Goal: Contribute content: Contribute content

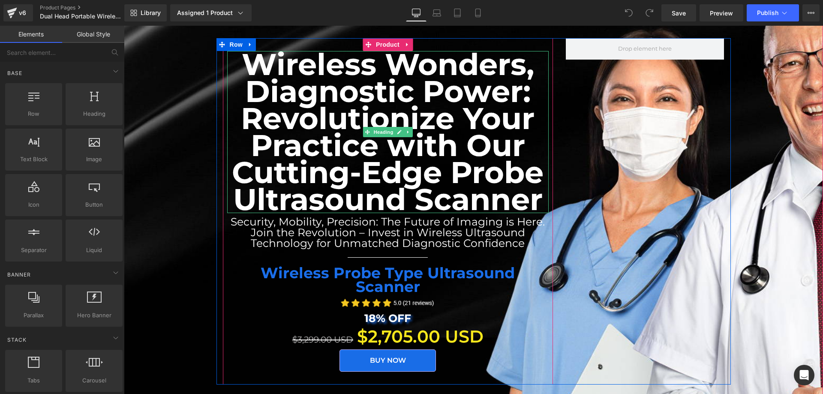
scroll to position [214, 0]
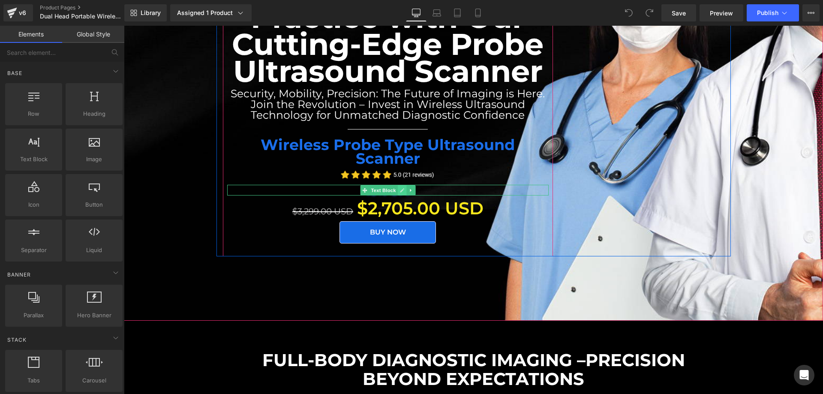
click at [399, 188] on icon at bounding box center [401, 190] width 5 height 5
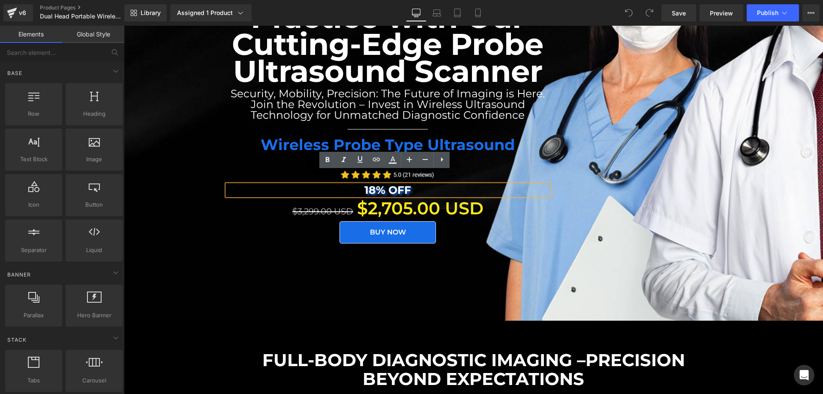
click at [369, 183] on strong "18% OFF" at bounding box center [387, 189] width 47 height 13
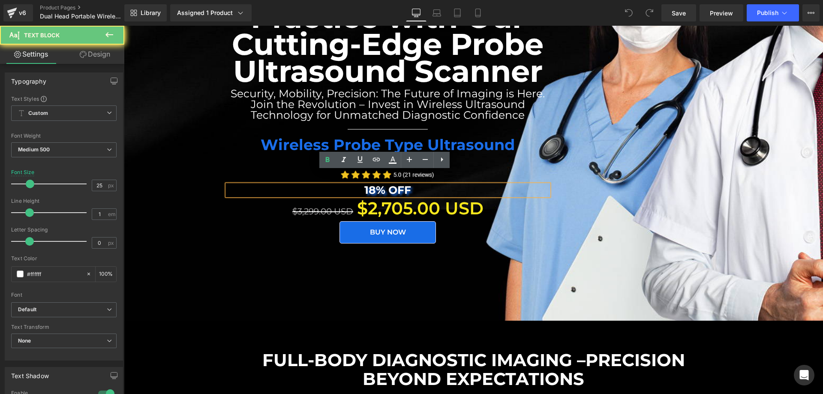
click at [373, 183] on strong "18% OFF" at bounding box center [387, 189] width 47 height 13
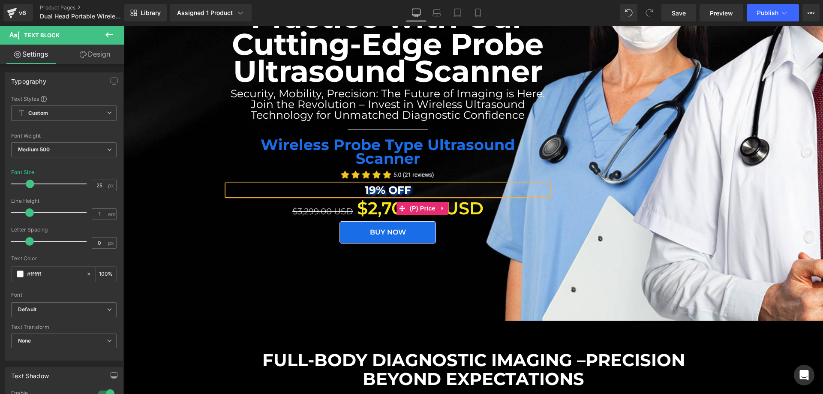
drag, startPoint x: 383, startPoint y: 195, endPoint x: 367, endPoint y: 196, distance: 15.4
click at [383, 195] on span "$2,705.00 USD" at bounding box center [420, 208] width 126 height 26
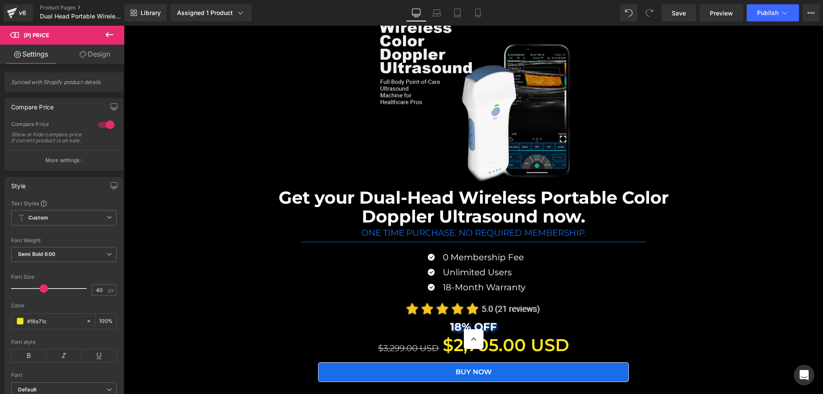
scroll to position [8144, 0]
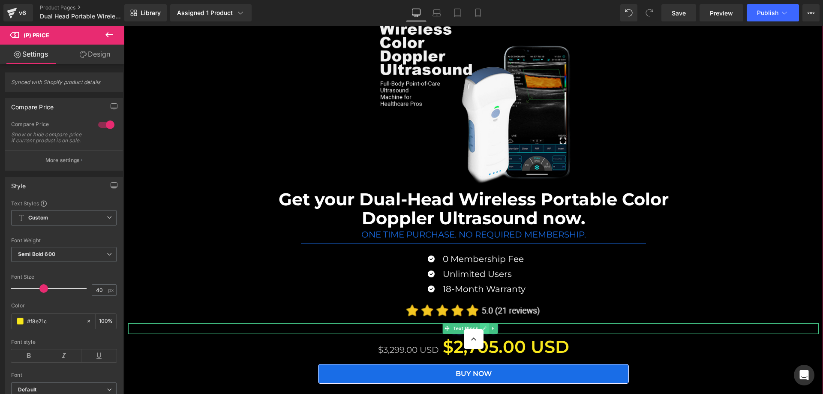
click at [485, 326] on icon at bounding box center [484, 328] width 5 height 5
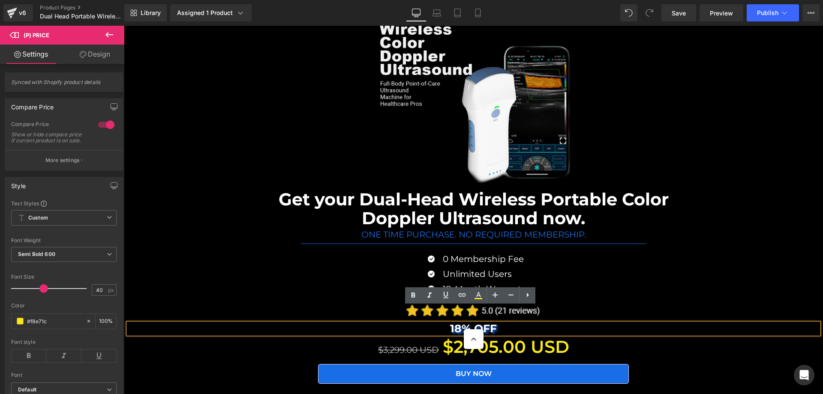
click at [463, 322] on strong "18% OFF" at bounding box center [473, 328] width 47 height 13
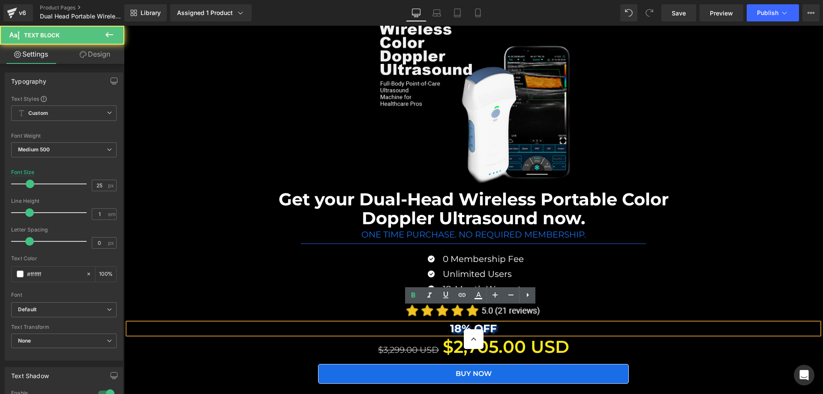
click at [460, 322] on strong "18% OFF" at bounding box center [473, 328] width 47 height 13
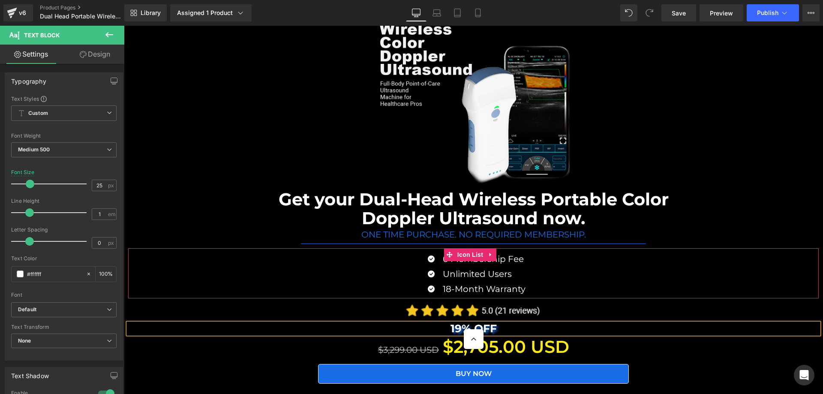
scroll to position [8287, 0]
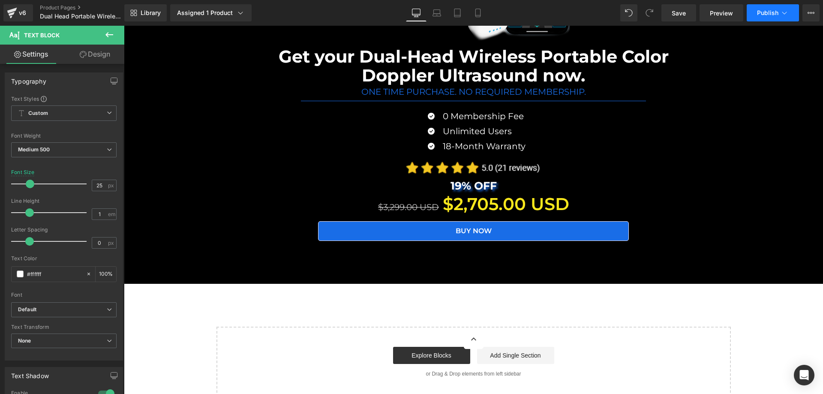
click at [763, 14] on span "Publish" at bounding box center [767, 12] width 21 height 7
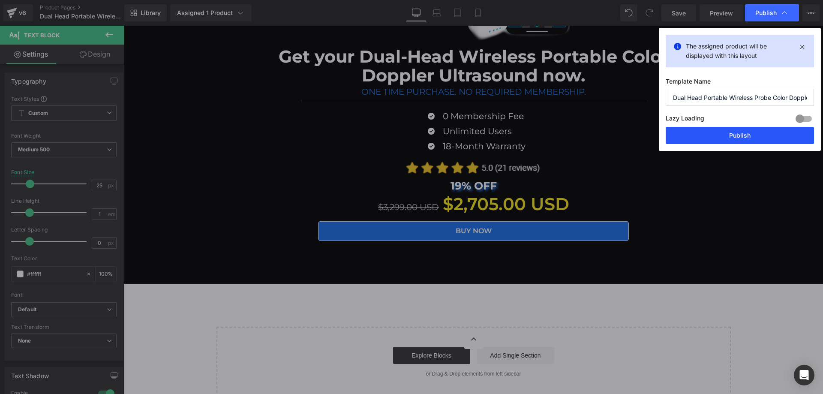
click at [737, 133] on button "Publish" at bounding box center [740, 135] width 148 height 17
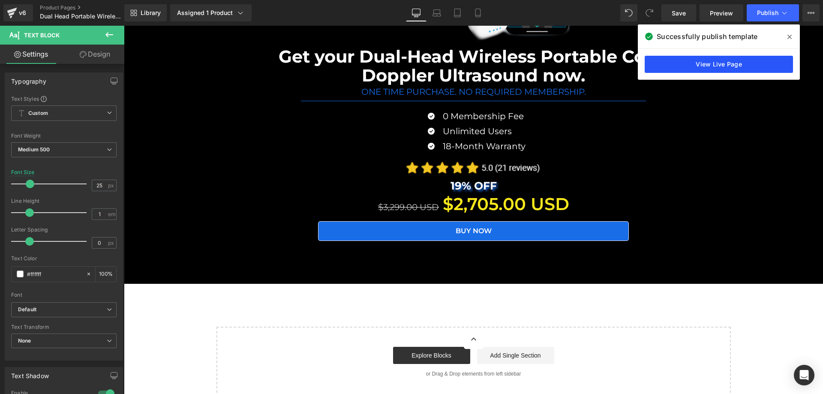
click at [750, 66] on link "View Live Page" at bounding box center [719, 64] width 148 height 17
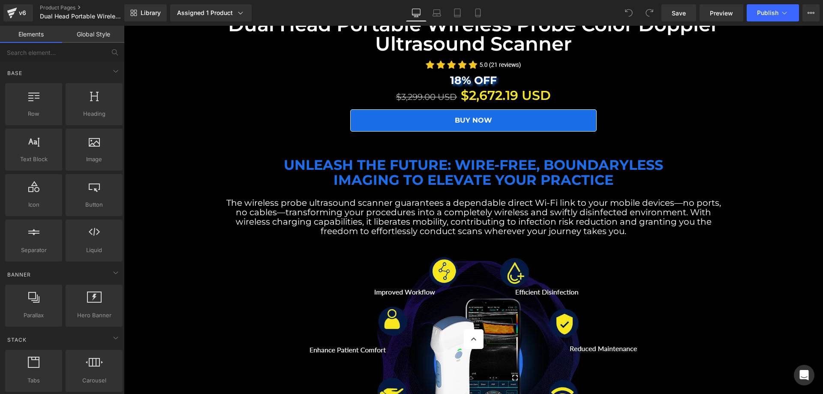
scroll to position [1143, 0]
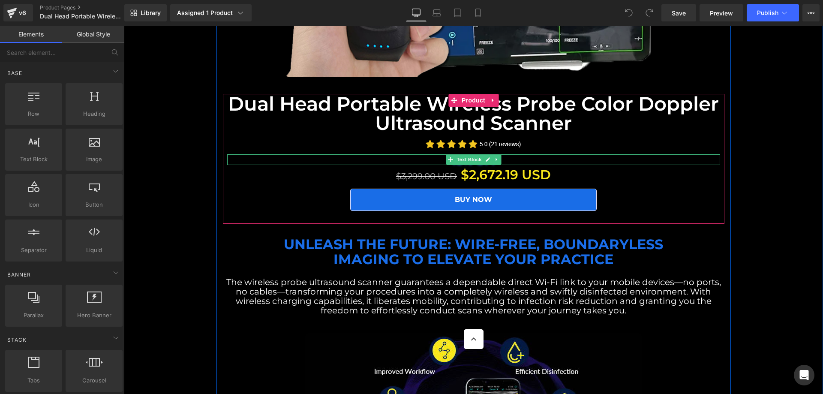
click at [456, 154] on span "Text Block" at bounding box center [469, 159] width 28 height 10
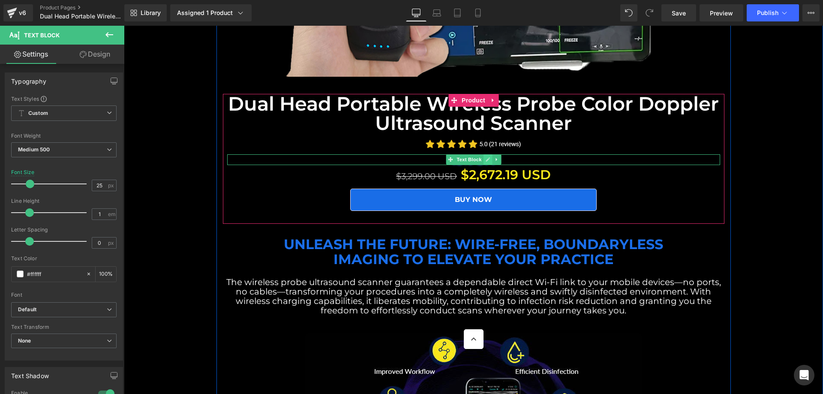
click at [483, 154] on link at bounding box center [487, 159] width 9 height 10
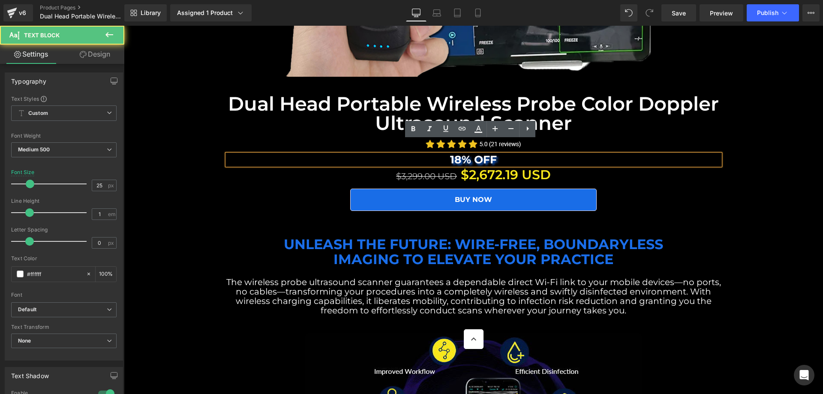
click at [463, 153] on strong "18% OFF" at bounding box center [473, 159] width 47 height 13
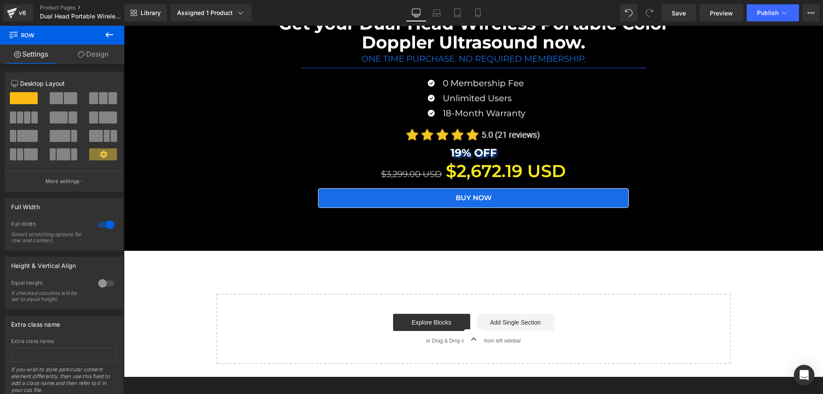
scroll to position [8208, 0]
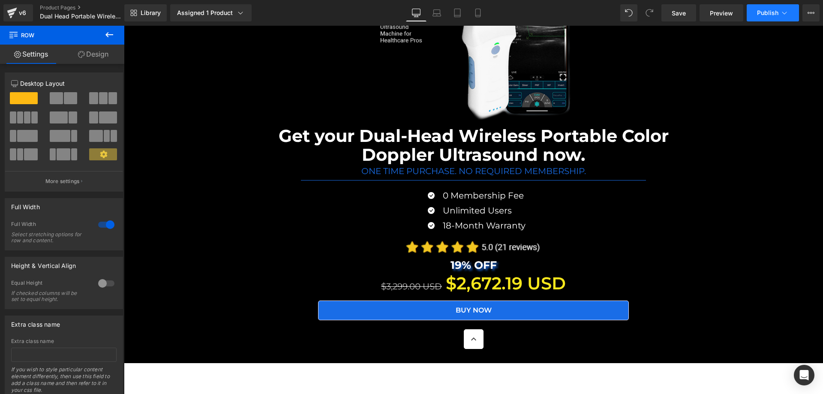
click at [762, 13] on span "Publish" at bounding box center [767, 12] width 21 height 7
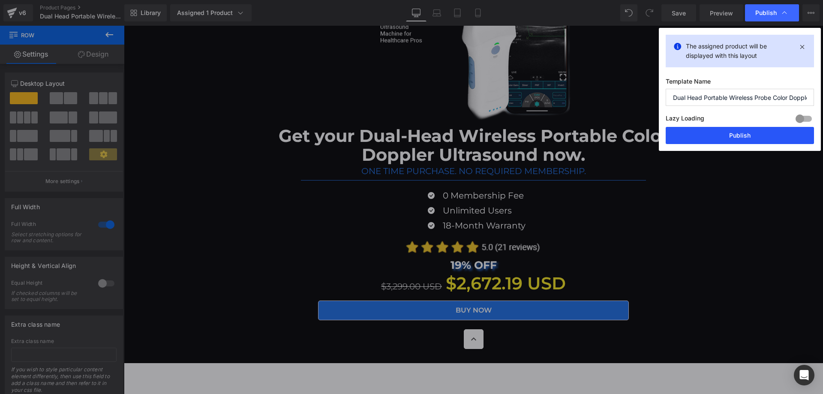
click at [740, 138] on button "Publish" at bounding box center [740, 135] width 148 height 17
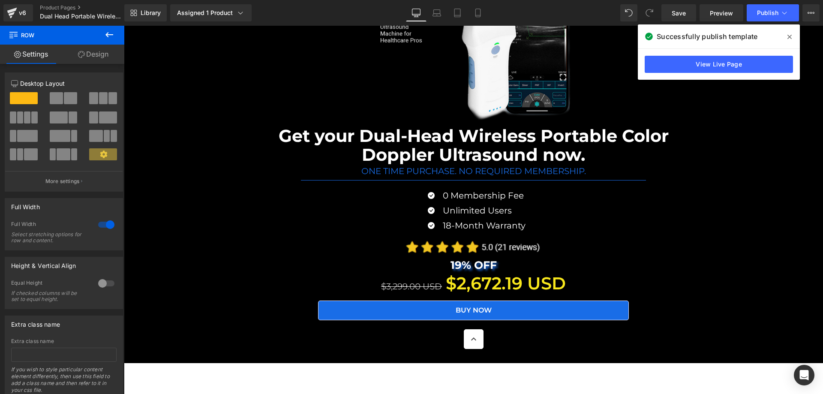
click at [788, 38] on icon at bounding box center [789, 37] width 4 height 4
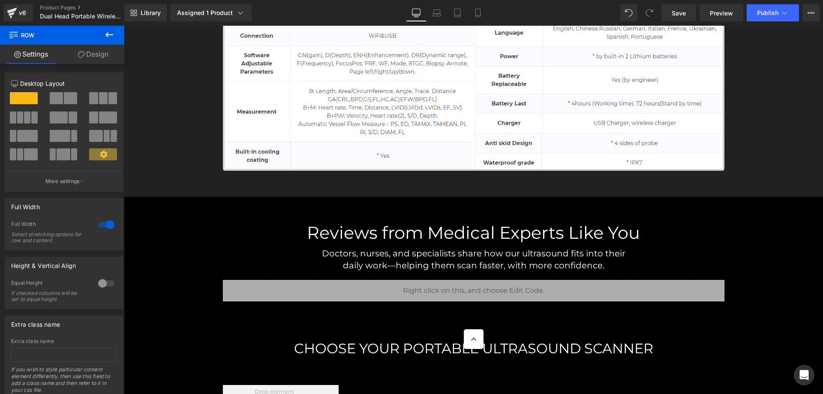
scroll to position [7350, 0]
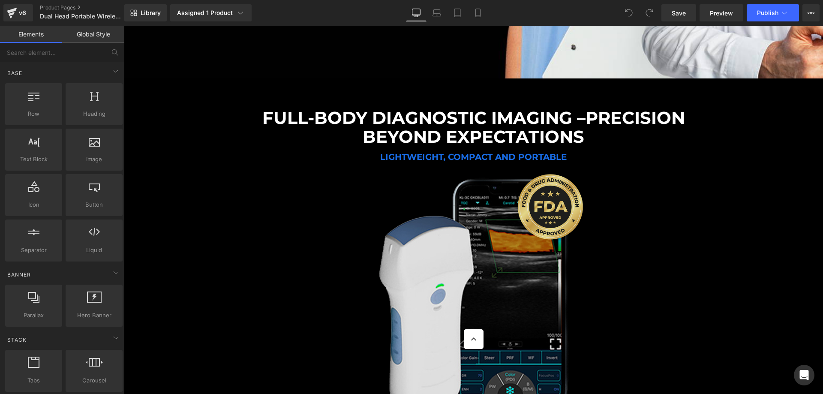
scroll to position [500, 0]
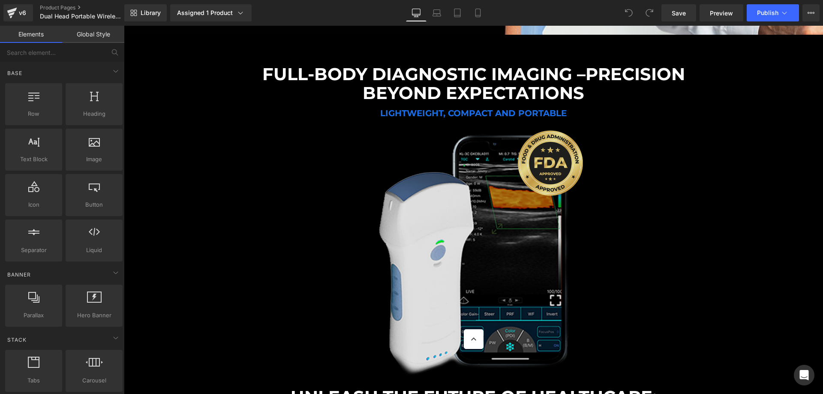
click at [506, 197] on img at bounding box center [473, 253] width 251 height 251
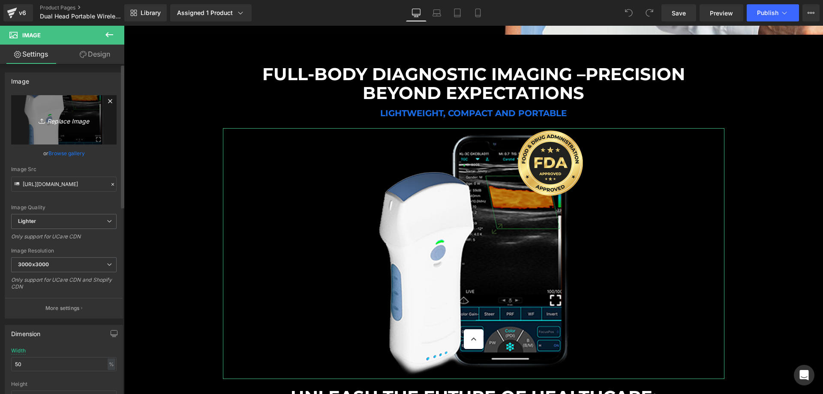
click at [66, 118] on icon "Replace Image" at bounding box center [64, 119] width 69 height 11
type input "C:\fakepath\n1.png"
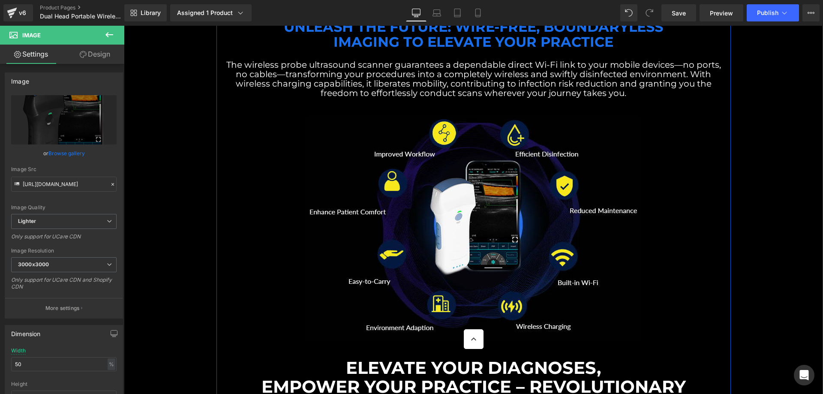
scroll to position [1429, 0]
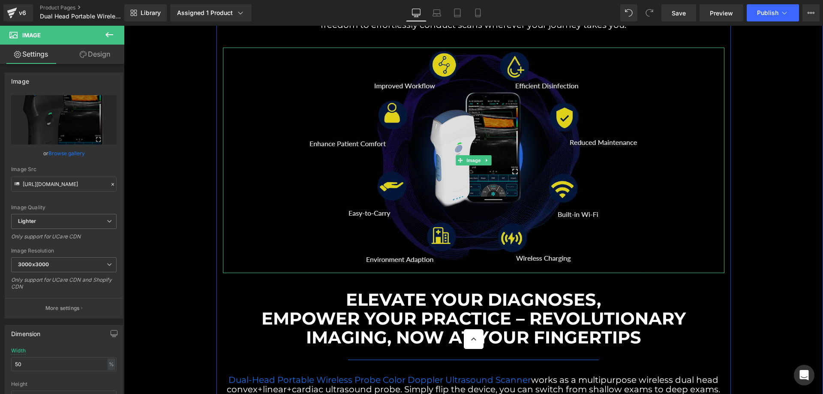
click at [494, 120] on img at bounding box center [473, 160] width 336 height 225
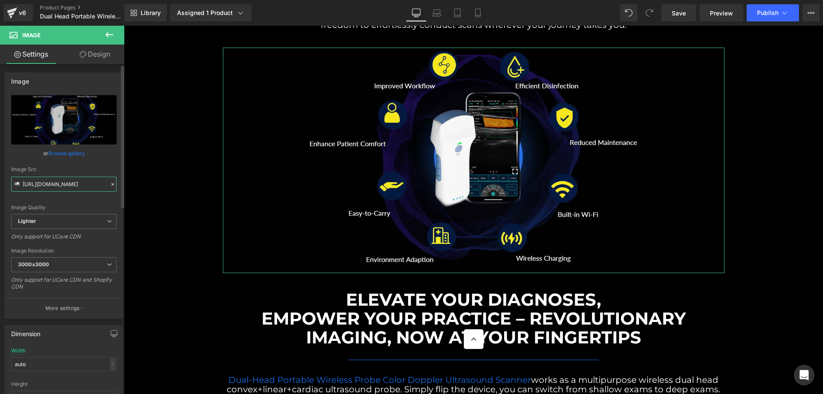
click at [77, 187] on input "https://ucarecdn.com/c60f88da-7759-43f1-a2b7-0807ef6012ea/-/format/auto/-/previ…" at bounding box center [63, 184] width 105 height 15
click at [67, 123] on icon "Replace Image" at bounding box center [64, 119] width 69 height 11
type input "C:\fakepath\n4.jpg"
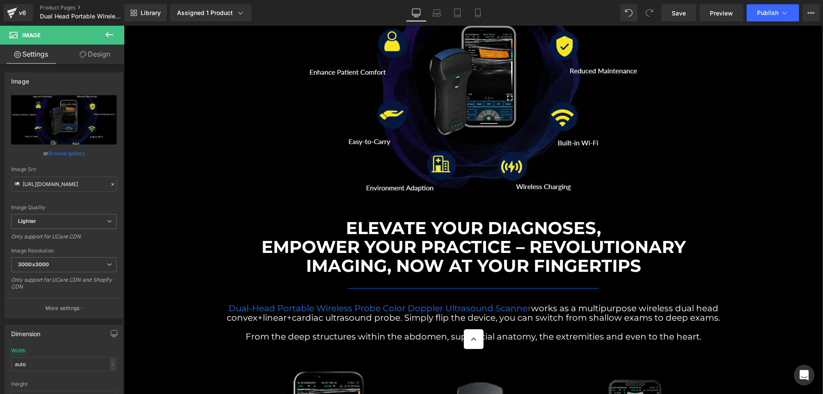
scroll to position [1715, 0]
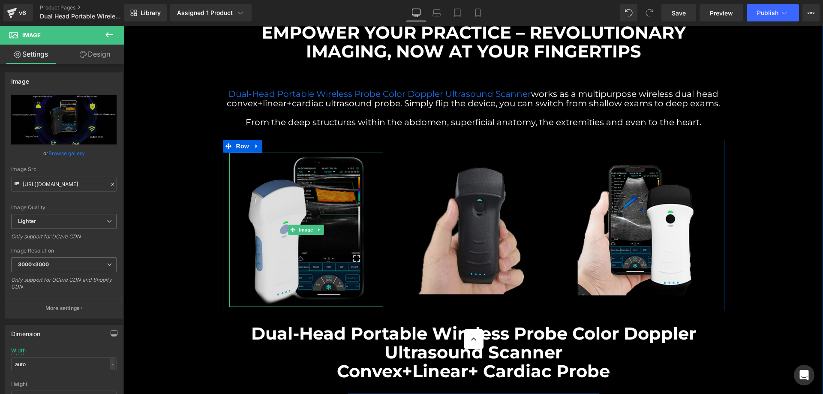
click at [323, 174] on img at bounding box center [306, 230] width 154 height 154
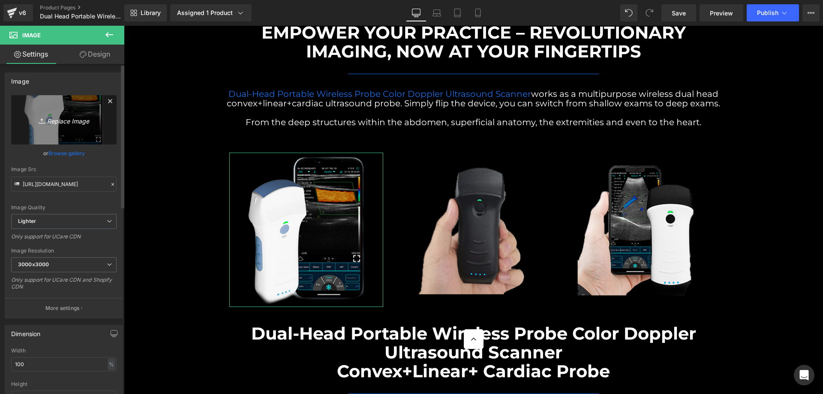
click at [68, 125] on icon "Replace Image" at bounding box center [64, 119] width 69 height 11
click at [68, 154] on link "Browse gallery" at bounding box center [66, 153] width 36 height 15
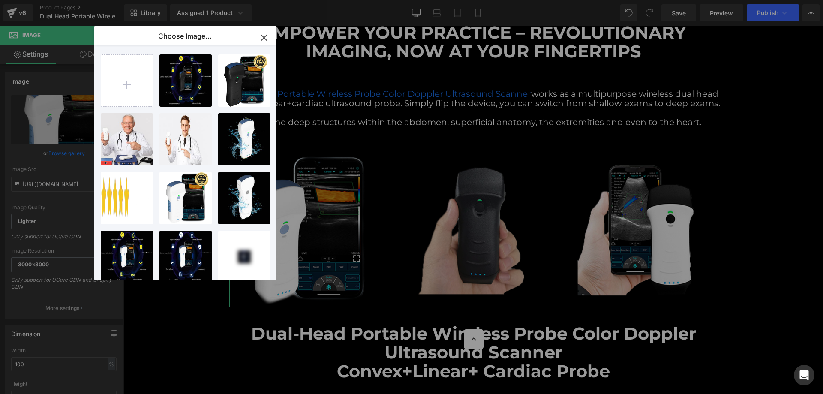
click at [64, 0] on div "You are previewing how the will restyle your page. You can not edit Elements in…" at bounding box center [411, 0] width 823 height 0
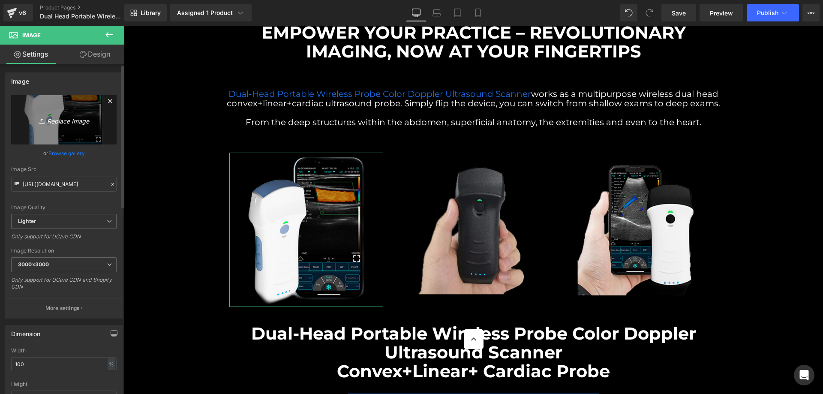
click at [61, 122] on icon "Replace Image" at bounding box center [64, 119] width 69 height 11
type input "C:\fakepath\n3.png"
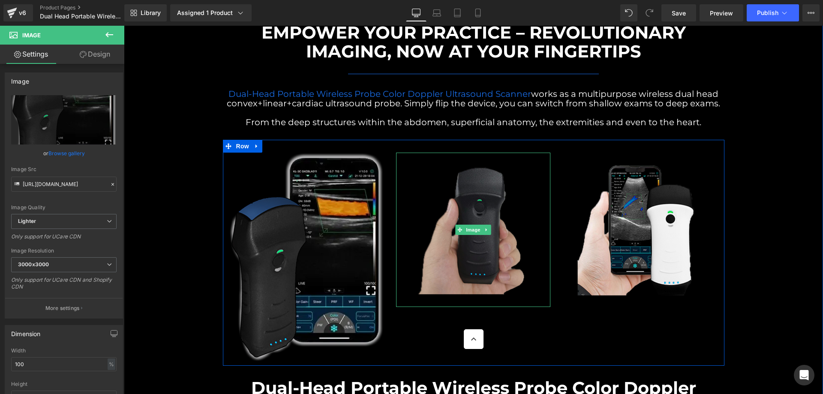
click at [460, 241] on img at bounding box center [473, 230] width 154 height 154
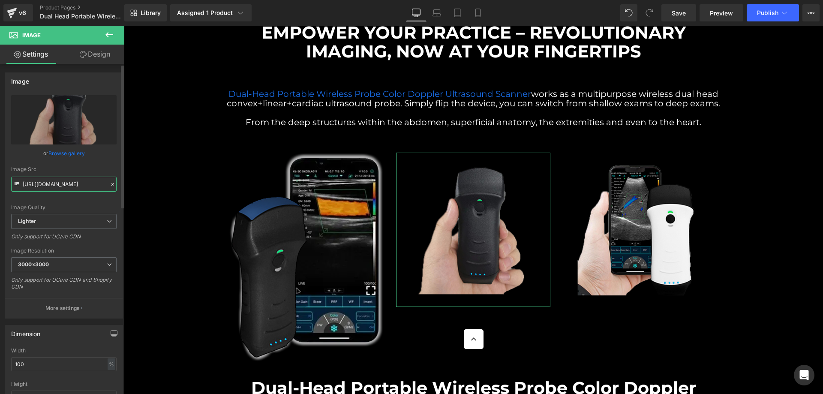
click at [69, 186] on input "https://ucarecdn.com/ae10bddf-a0b3-453a-9142-57fdc7cd07eb/-/format/auto/-/previ…" at bounding box center [63, 184] width 105 height 15
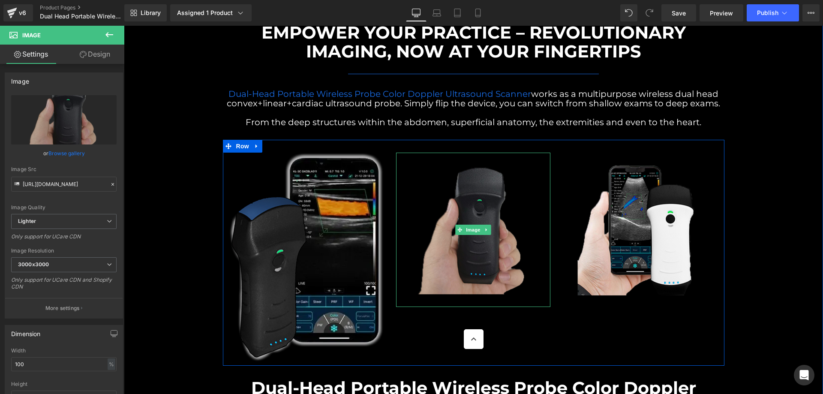
click at [460, 189] on img at bounding box center [473, 230] width 154 height 154
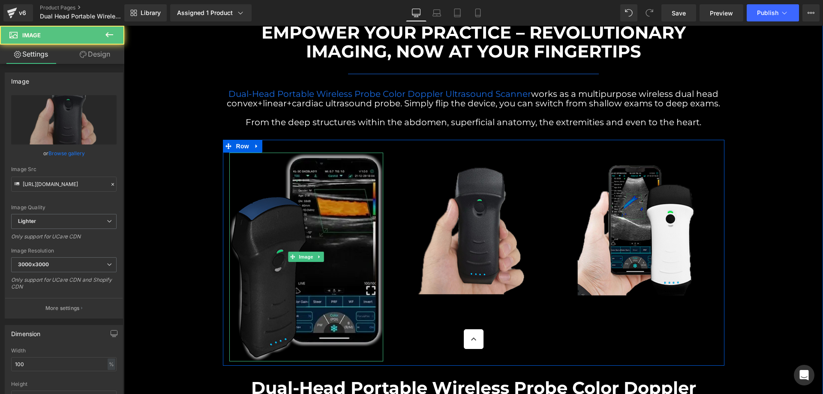
click at [342, 180] on img at bounding box center [306, 257] width 154 height 208
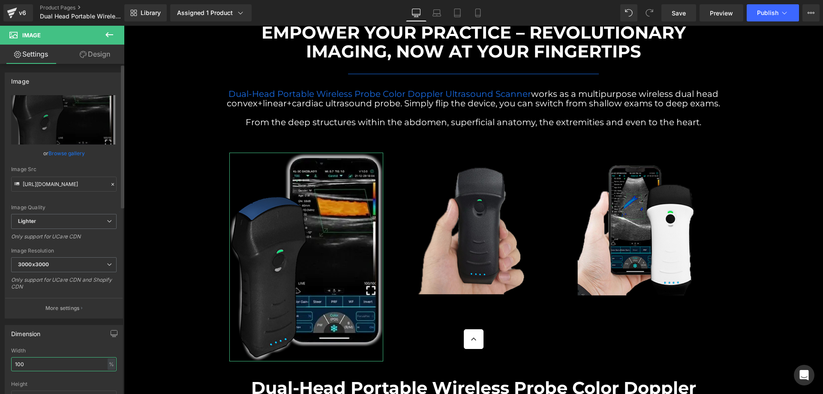
drag, startPoint x: 33, startPoint y: 366, endPoint x: 0, endPoint y: 362, distance: 33.2
click at [0, 362] on div "Dimension 100% Width 100 % % px auto Height auto 0 Circle Image" at bounding box center [64, 375] width 128 height 115
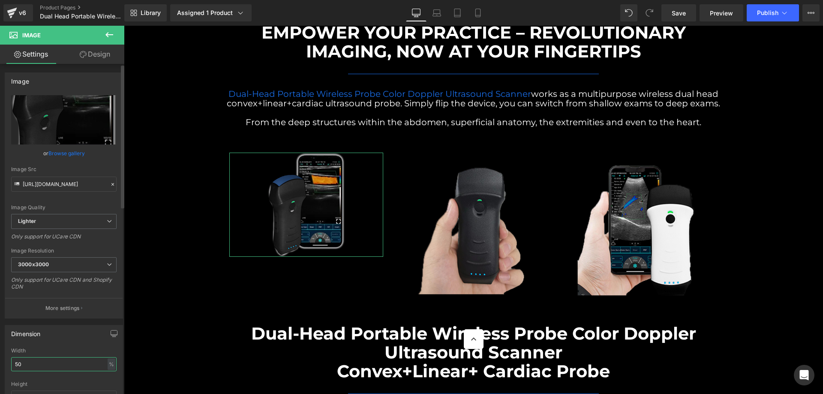
drag, startPoint x: 30, startPoint y: 360, endPoint x: 2, endPoint y: 363, distance: 28.4
click at [2, 363] on div "Dimension 100% Width 50 % % px auto Height auto 0 Circle Image" at bounding box center [64, 375] width 128 height 115
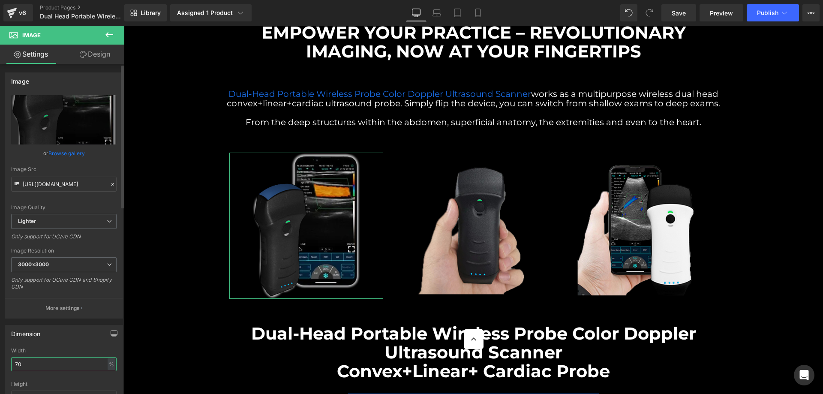
drag, startPoint x: 21, startPoint y: 368, endPoint x: 0, endPoint y: 367, distance: 21.0
click at [0, 367] on div "Dimension 100% Width 70 % % px auto Height auto 0 Circle Image" at bounding box center [64, 375] width 128 height 115
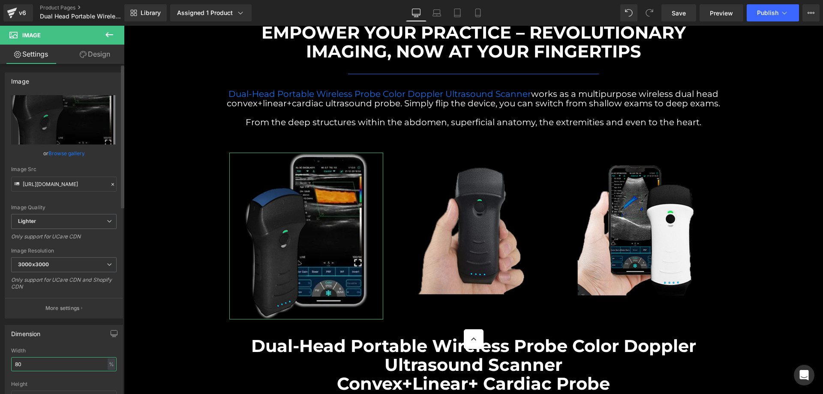
drag, startPoint x: 27, startPoint y: 366, endPoint x: 0, endPoint y: 365, distance: 27.4
click at [0, 365] on div "Dimension 100% Width 80 % % px auto Height auto 0 Circle Image" at bounding box center [64, 375] width 128 height 115
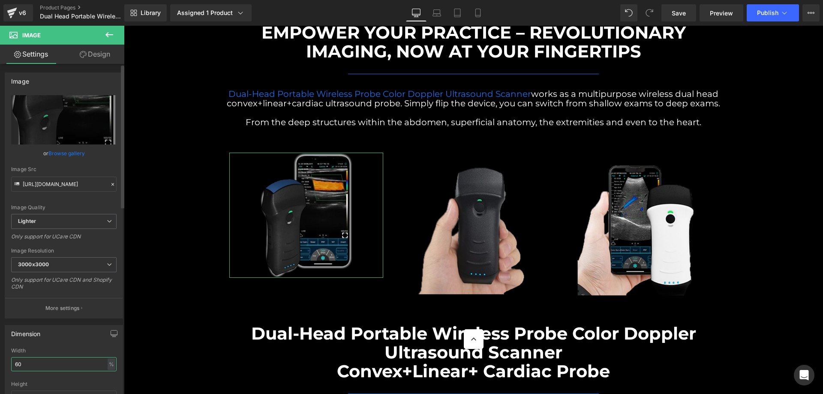
drag, startPoint x: 31, startPoint y: 366, endPoint x: 0, endPoint y: 365, distance: 30.9
click at [0, 365] on div "Dimension 100% Width 60 % % px auto Height auto 0 Circle Image" at bounding box center [64, 375] width 128 height 115
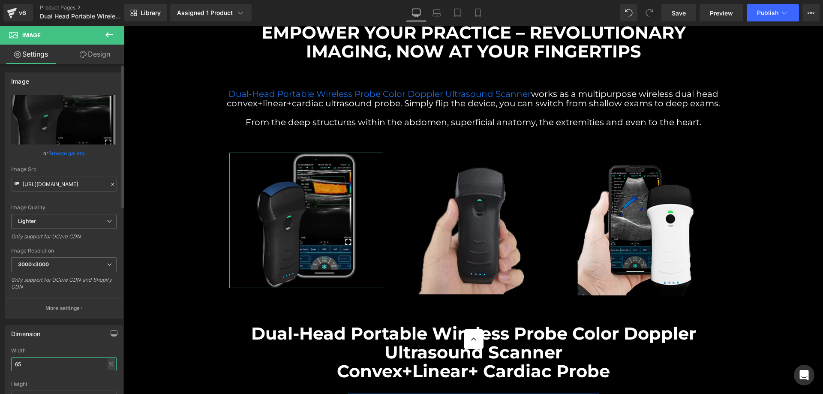
drag, startPoint x: 27, startPoint y: 362, endPoint x: 7, endPoint y: 364, distance: 20.2
click at [0, 362] on div "Dimension 100% Width 65 % % px auto Height auto 0 Circle Image" at bounding box center [64, 375] width 128 height 115
type input "70"
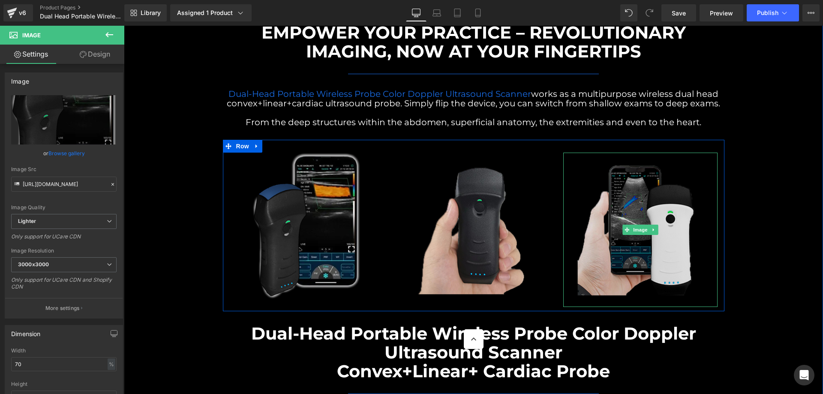
click at [634, 169] on img at bounding box center [640, 230] width 154 height 154
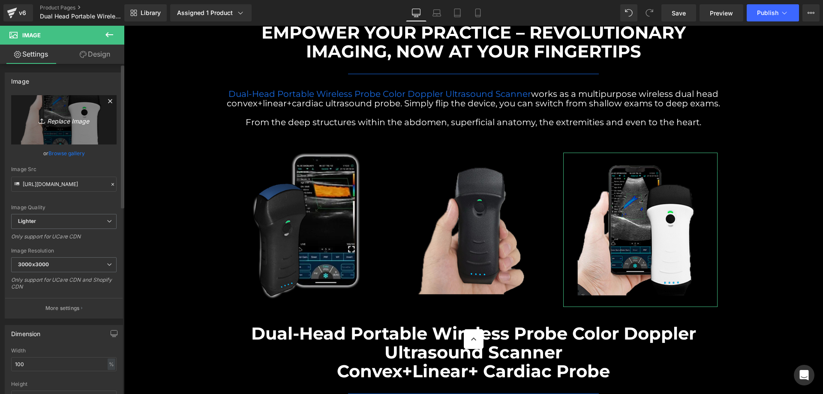
click at [69, 123] on icon "Replace Image" at bounding box center [64, 119] width 69 height 11
type input "C:\fakepath\n2.jpg"
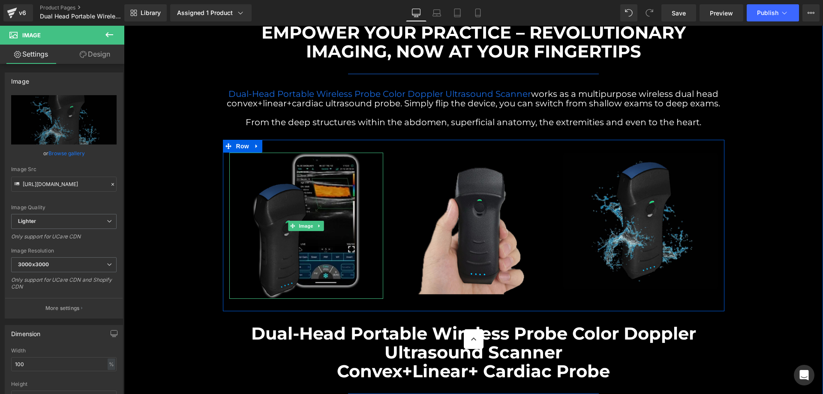
click at [346, 173] on img at bounding box center [306, 226] width 108 height 146
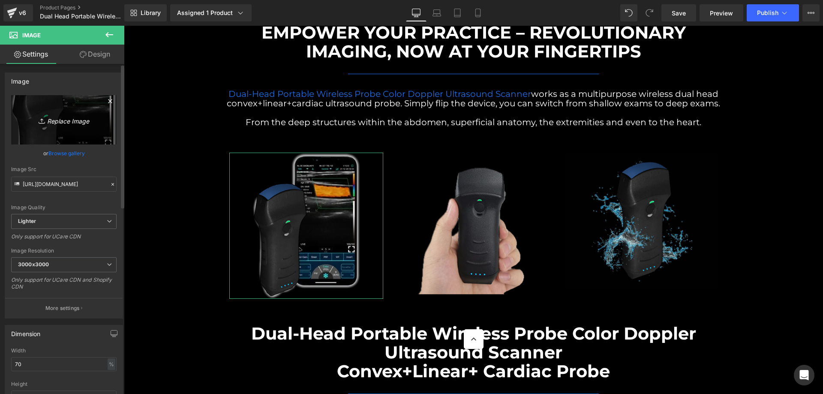
click at [58, 120] on icon "Replace Image" at bounding box center [64, 119] width 69 height 11
type input "C:\fakepath\n6.png"
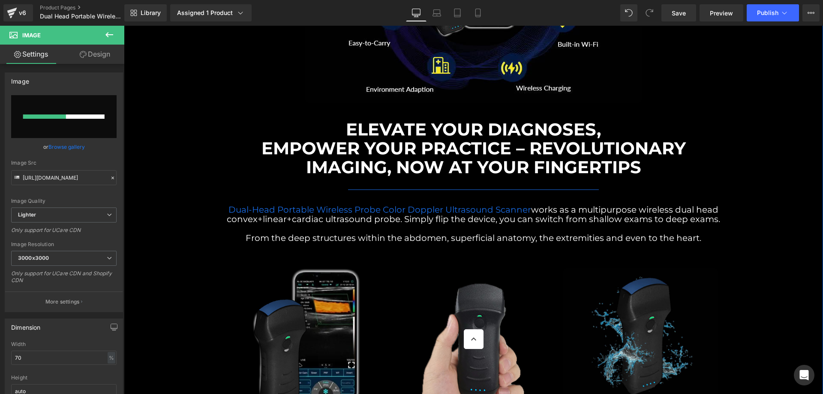
scroll to position [1643, 0]
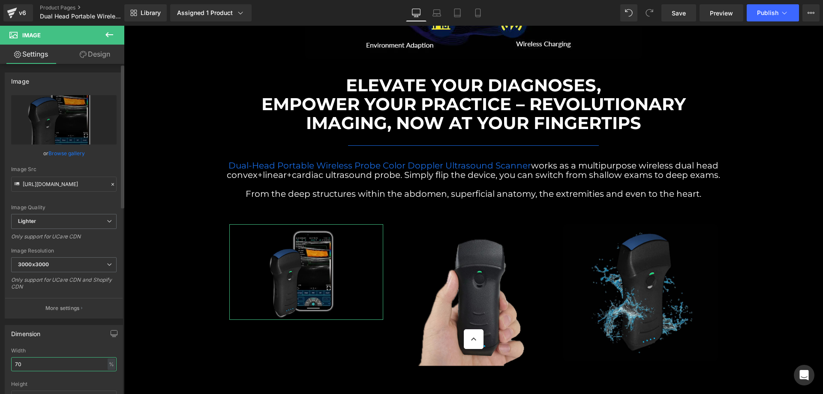
drag, startPoint x: 51, startPoint y: 366, endPoint x: 8, endPoint y: 360, distance: 44.1
click at [8, 360] on div "70% Width 70 % % px auto Height auto 0 Circle Image" at bounding box center [63, 391] width 117 height 86
type input "100"
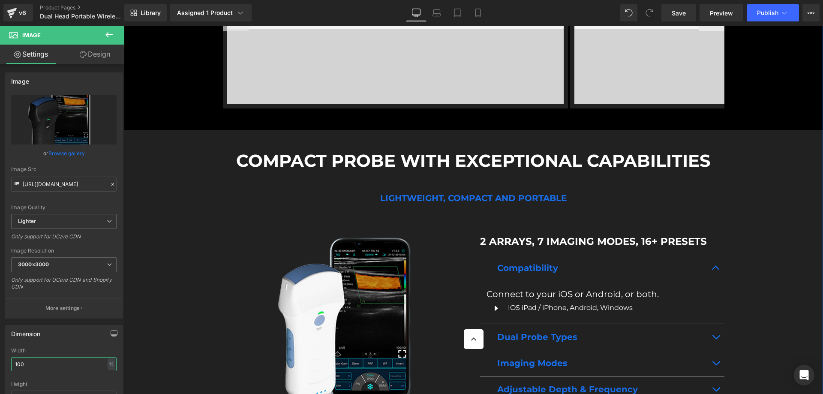
scroll to position [4286, 0]
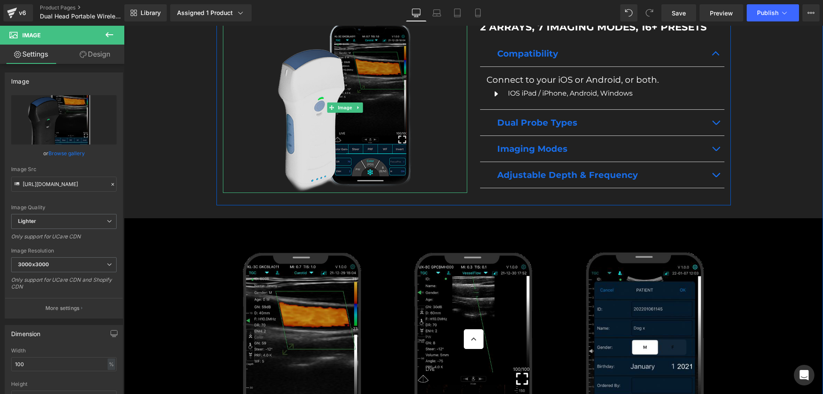
click at [392, 56] on img at bounding box center [345, 107] width 135 height 171
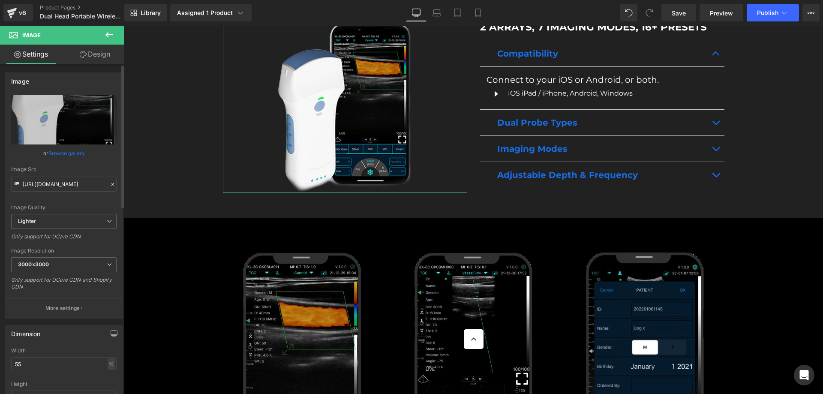
click at [73, 152] on link "Browse gallery" at bounding box center [66, 153] width 36 height 15
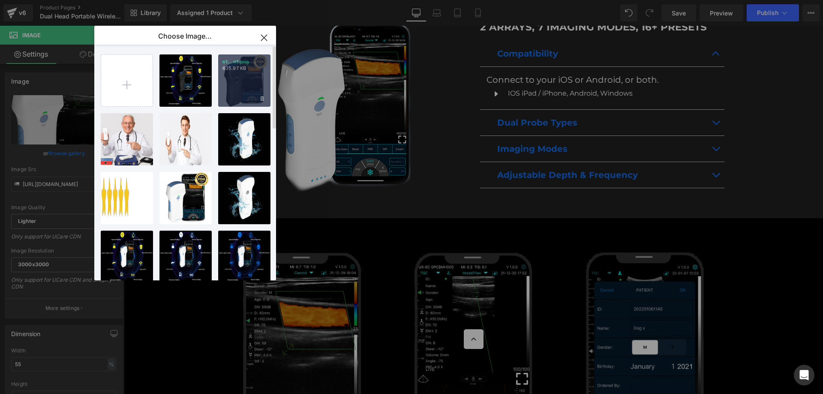
click at [238, 93] on div "n1...n1.png 635.97 KB" at bounding box center [244, 80] width 52 height 52
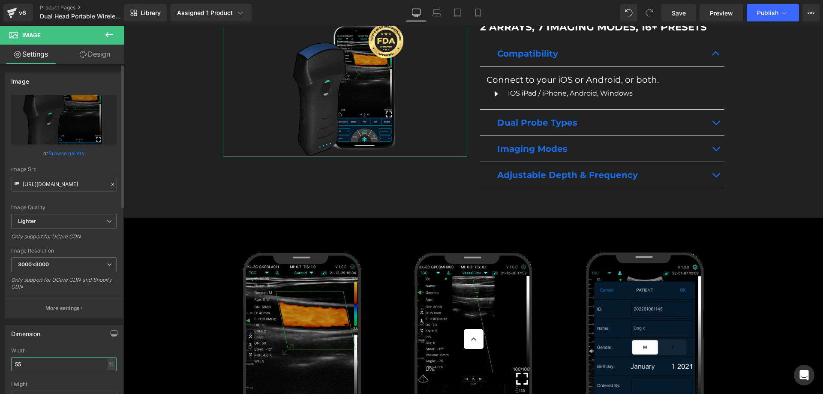
drag, startPoint x: 36, startPoint y: 360, endPoint x: 0, endPoint y: 360, distance: 35.6
click at [0, 360] on div "Dimension 55% Width 55 % % px auto Height auto 0 Circle Image" at bounding box center [64, 375] width 128 height 115
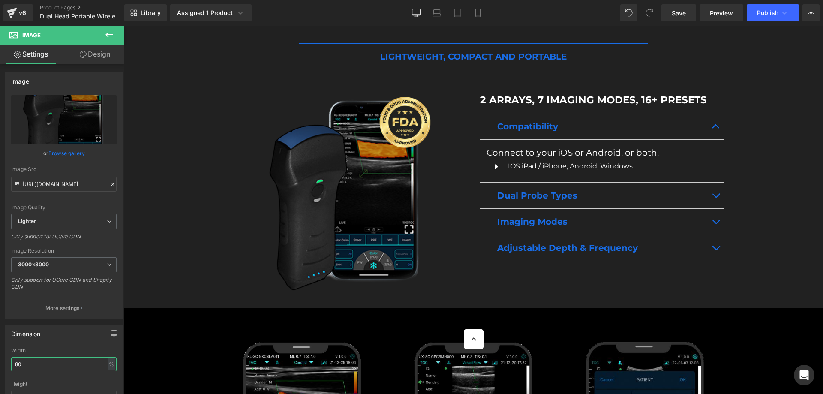
scroll to position [4144, 0]
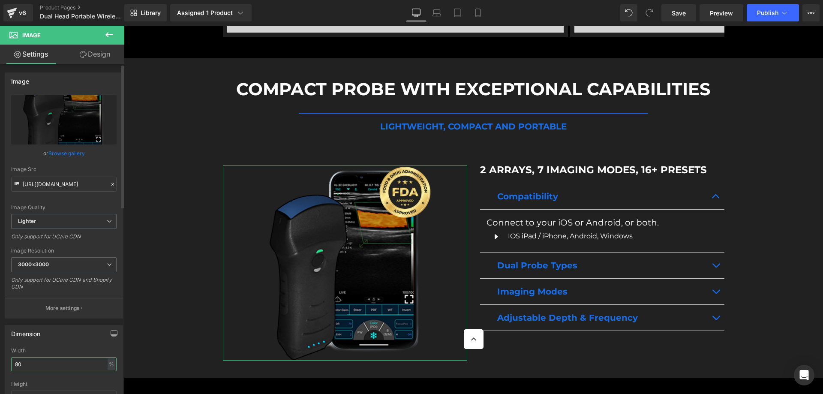
drag, startPoint x: 30, startPoint y: 363, endPoint x: 2, endPoint y: 363, distance: 27.9
click at [3, 363] on div "Dimension 55% Width 80 % % px auto Height auto 0 Circle Image" at bounding box center [64, 375] width 128 height 115
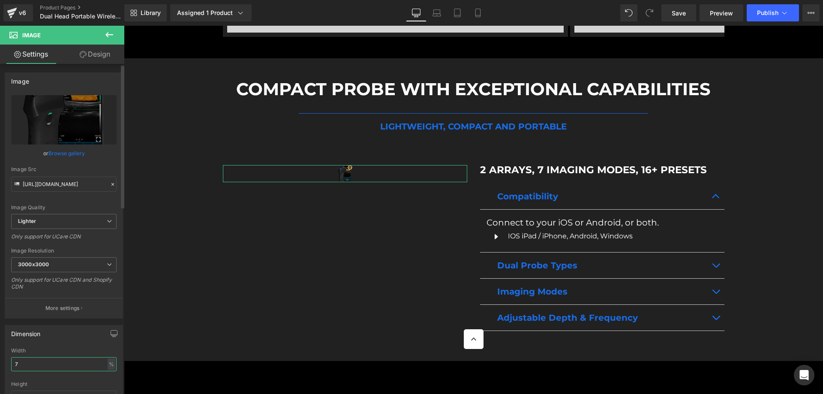
type input "75"
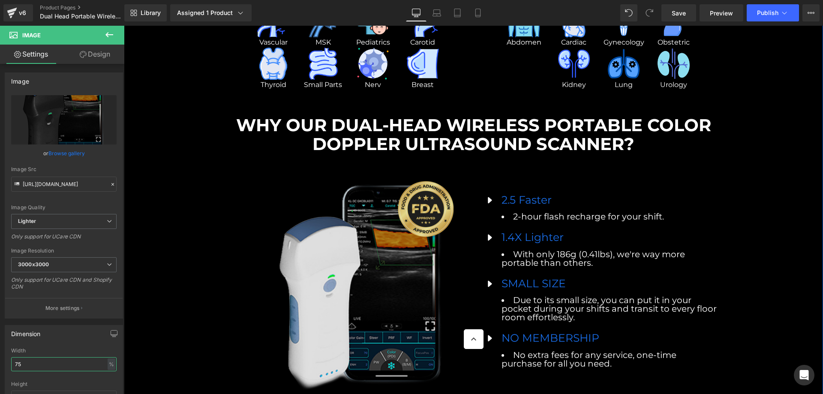
scroll to position [5358, 0]
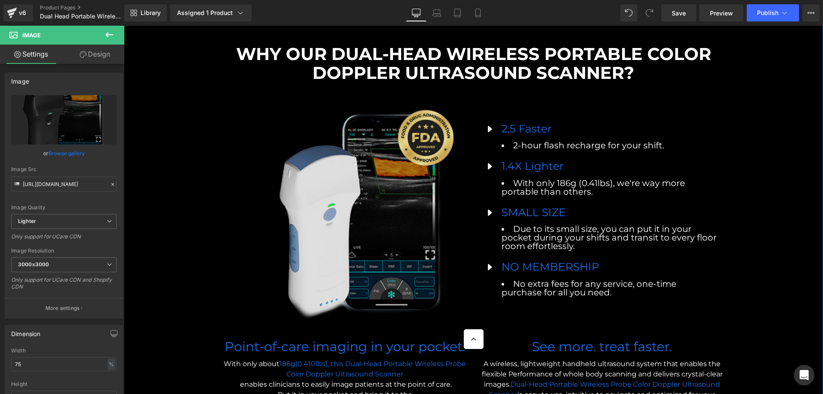
click at [386, 202] on img at bounding box center [360, 215] width 214 height 214
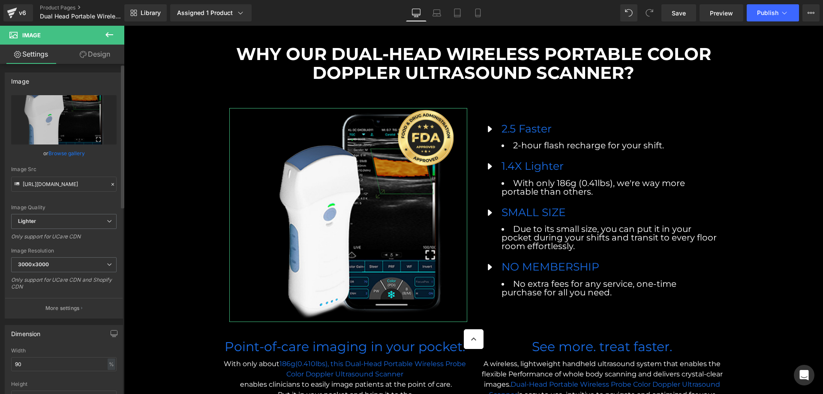
click at [58, 153] on link "Browse gallery" at bounding box center [66, 153] width 36 height 15
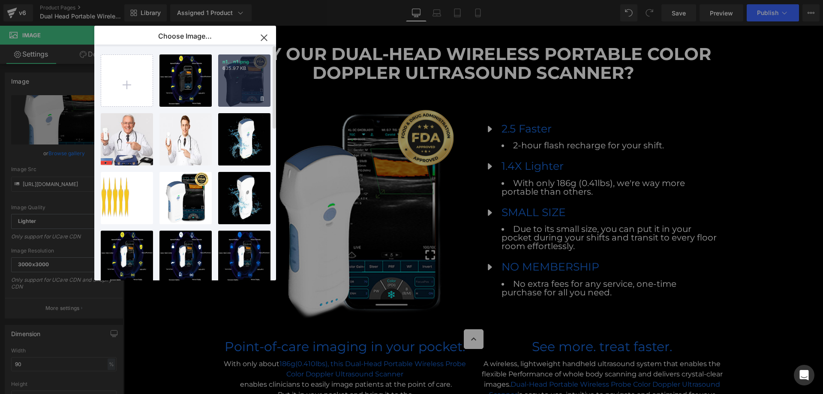
click at [236, 80] on div "n1...n1.png 635.97 KB" at bounding box center [244, 80] width 52 height 52
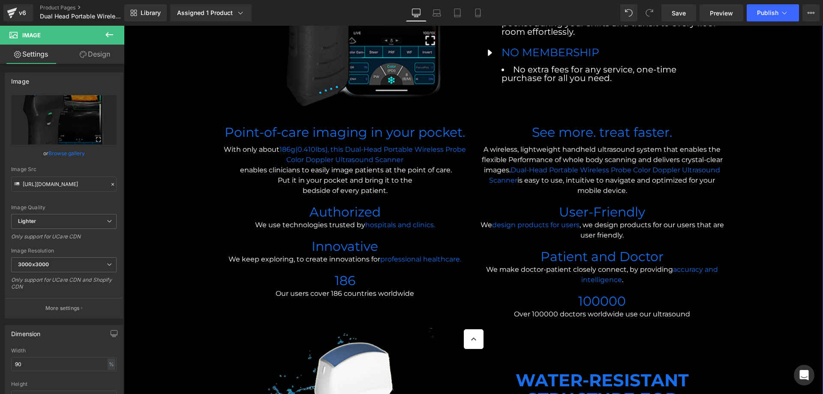
scroll to position [5787, 0]
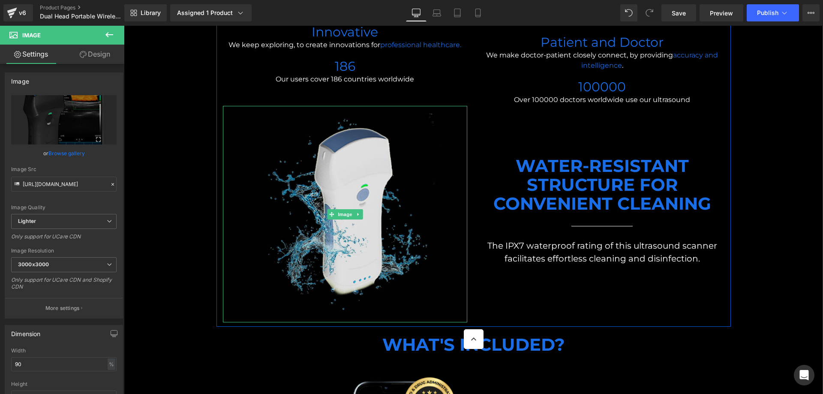
click at [362, 177] on img at bounding box center [345, 214] width 244 height 216
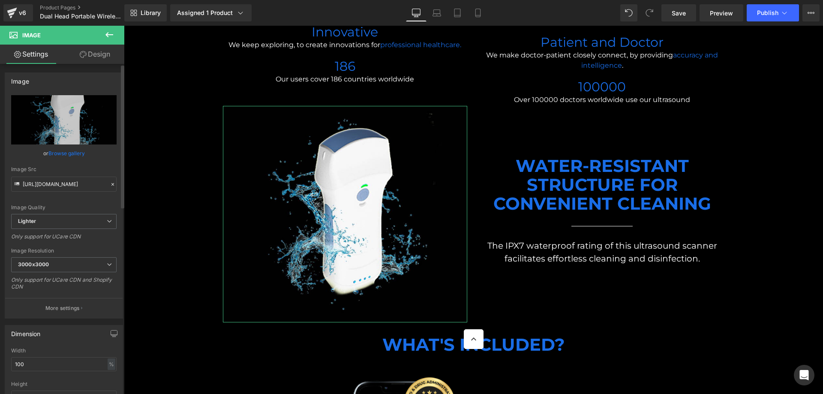
click at [60, 155] on link "Browse gallery" at bounding box center [66, 153] width 36 height 15
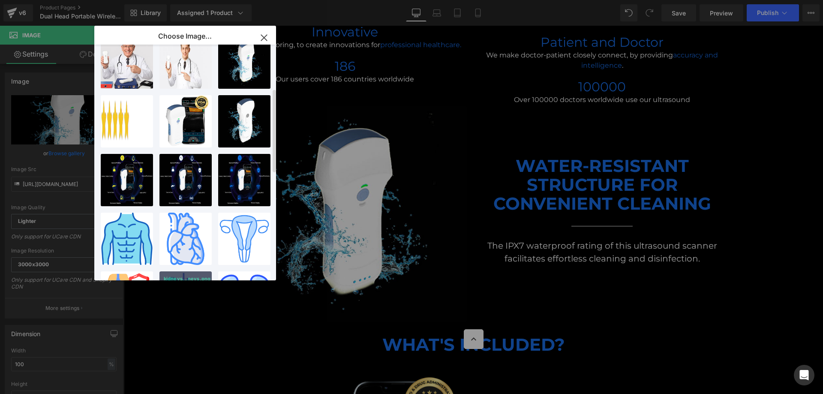
scroll to position [0, 0]
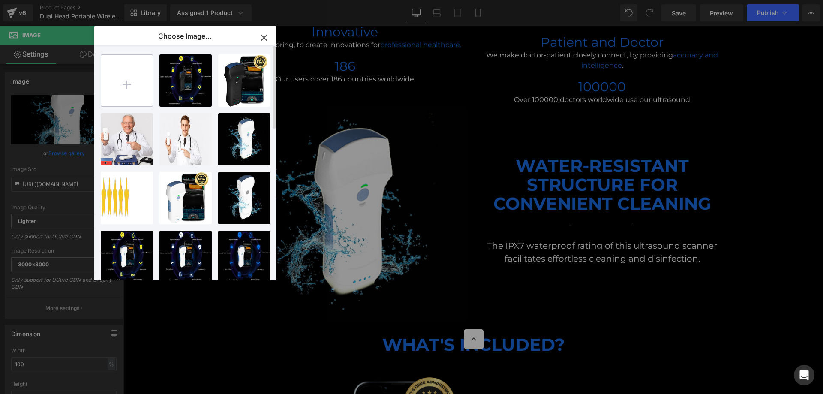
click at [129, 79] on input "file" at bounding box center [126, 80] width 51 height 51
type input "C:\fakepath\n2.jpg"
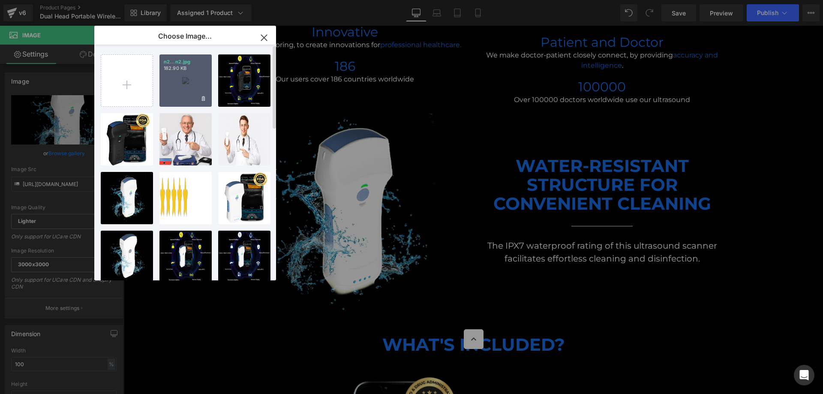
click at [190, 64] on p "n2...n2.jpg" at bounding box center [186, 62] width 44 height 6
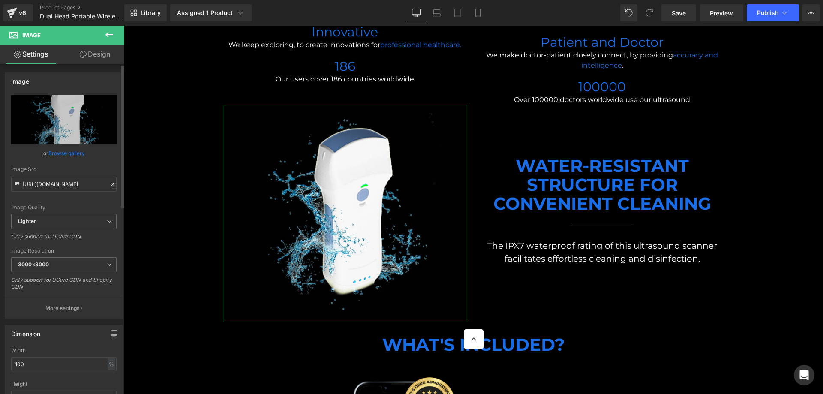
click at [69, 154] on link "Browse gallery" at bounding box center [66, 153] width 36 height 15
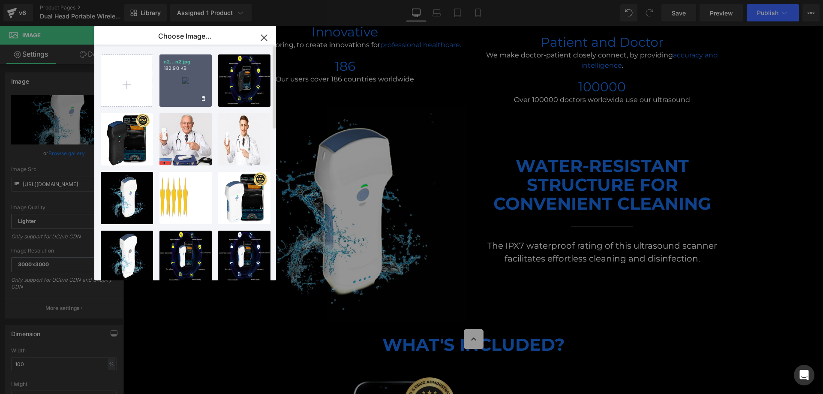
click at [194, 82] on div "n2...n2.jpg 182.90 KB" at bounding box center [185, 80] width 52 height 52
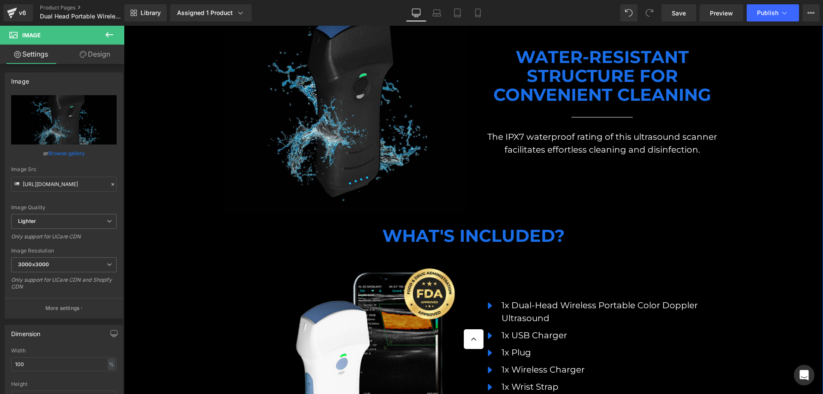
scroll to position [6001, 0]
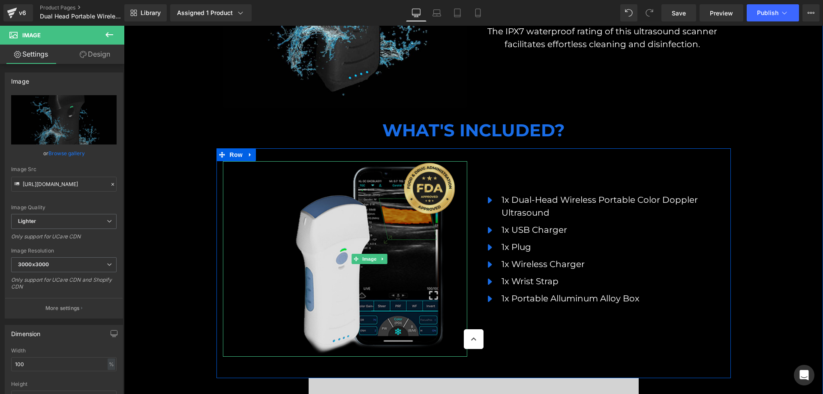
click at [387, 217] on img at bounding box center [369, 258] width 195 height 195
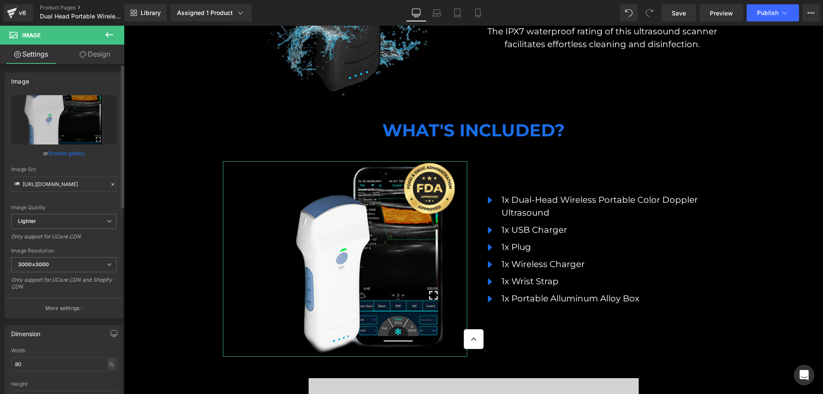
click at [66, 153] on link "Browse gallery" at bounding box center [66, 153] width 36 height 15
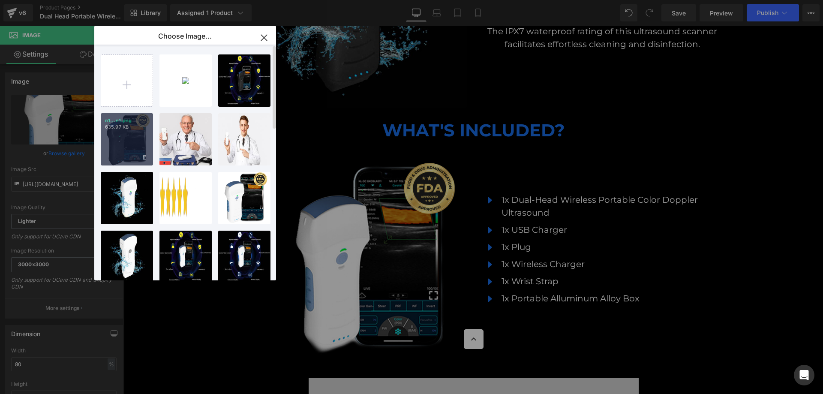
click at [132, 133] on div "n1...n1.png 635.97 KB" at bounding box center [127, 139] width 52 height 52
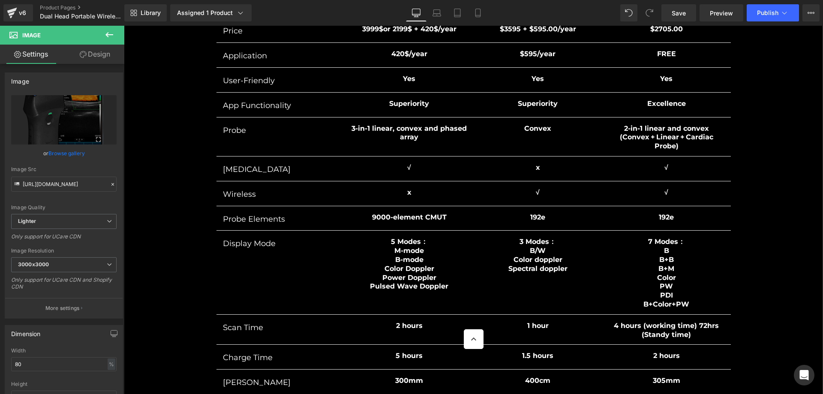
scroll to position [7501, 0]
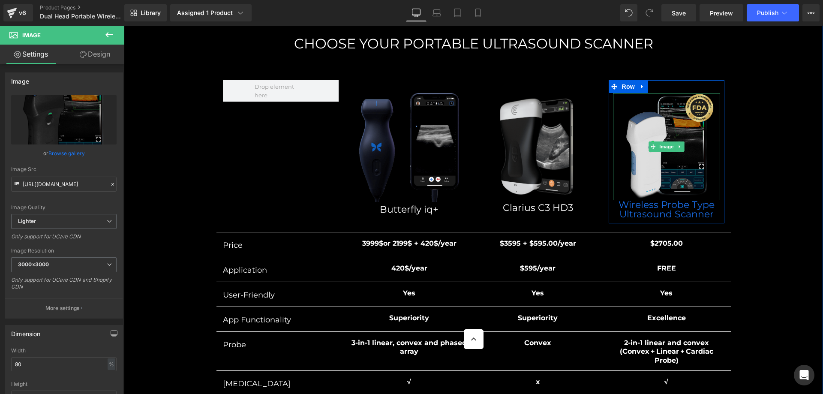
click at [692, 129] on img at bounding box center [666, 146] width 107 height 107
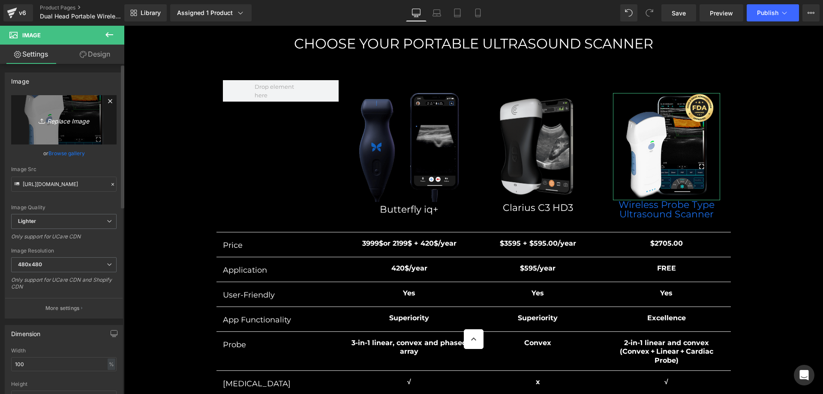
click at [75, 122] on icon "Replace Image" at bounding box center [64, 119] width 69 height 11
click at [74, 151] on link "Browse gallery" at bounding box center [66, 153] width 36 height 15
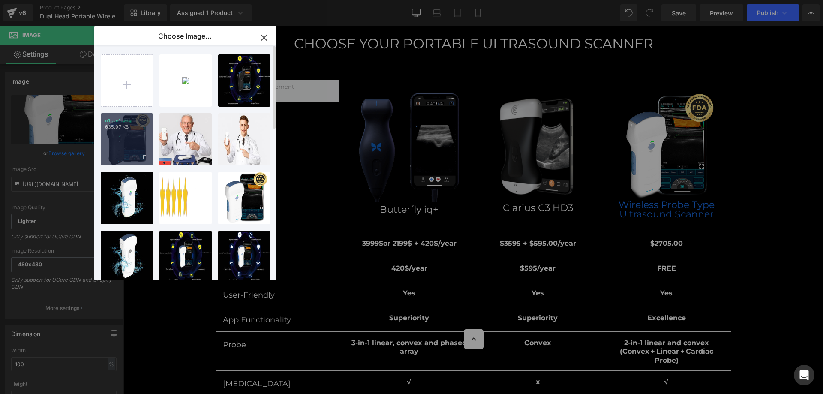
click at [140, 135] on div "n1...n1.png 635.97 KB" at bounding box center [127, 139] width 52 height 52
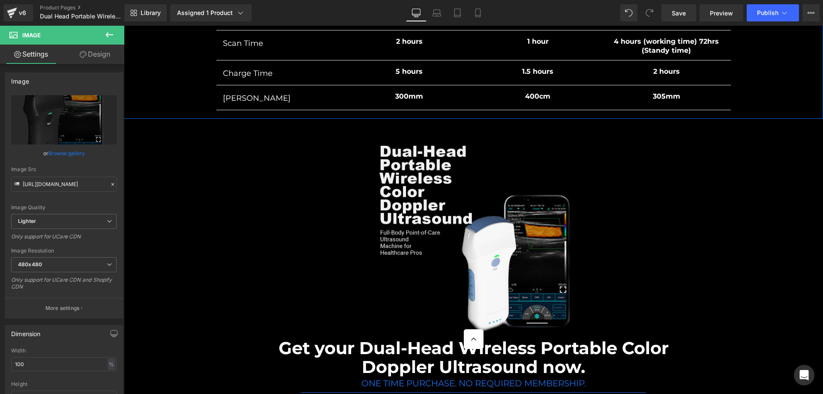
scroll to position [8073, 0]
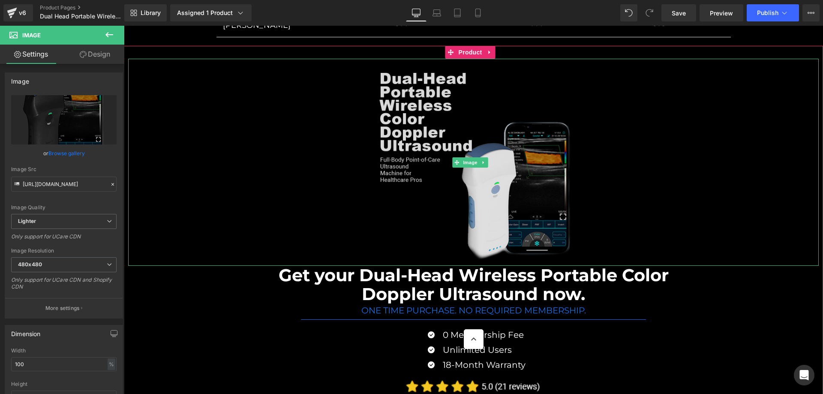
click at [519, 129] on img at bounding box center [473, 162] width 207 height 207
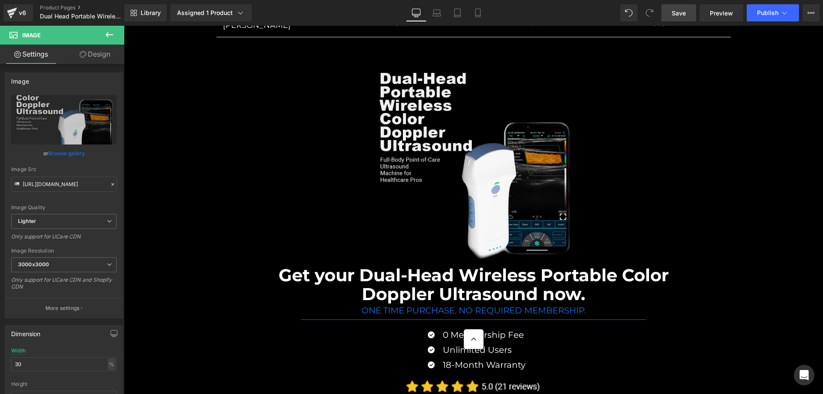
click at [683, 16] on span "Save" at bounding box center [679, 13] width 14 height 9
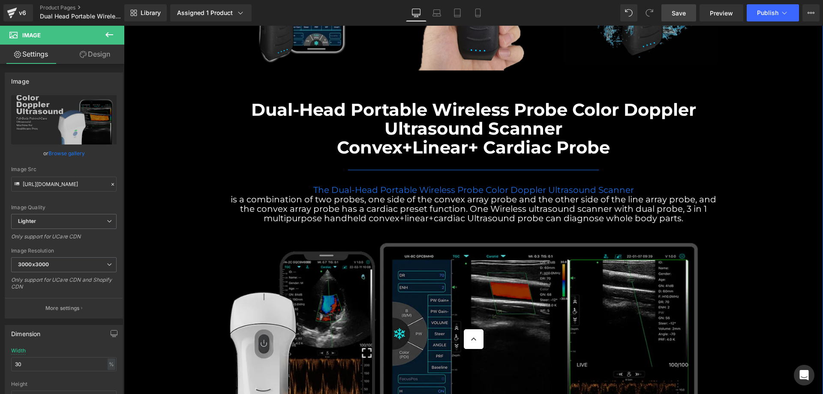
scroll to position [1783, 0]
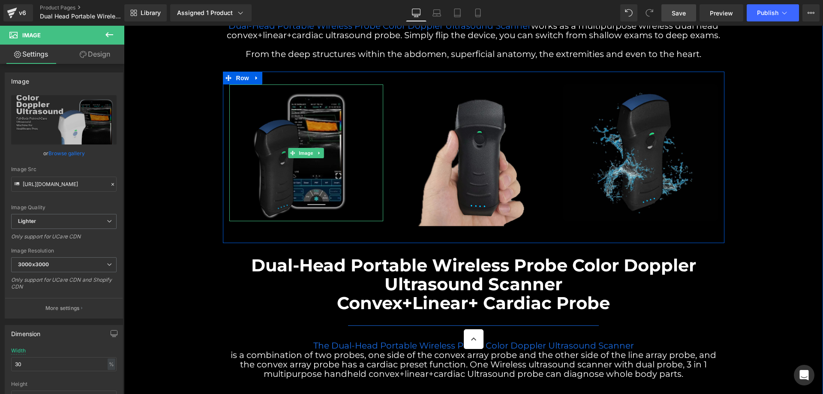
click at [321, 122] on img at bounding box center [306, 152] width 154 height 137
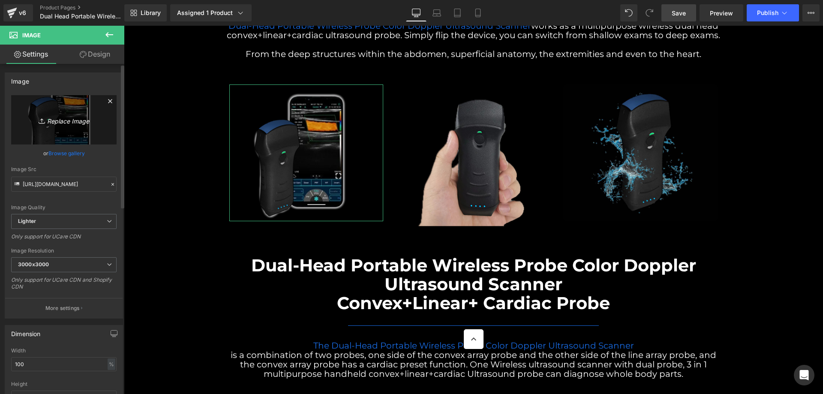
click at [60, 119] on icon "Replace Image" at bounding box center [64, 119] width 69 height 11
type input "C:\fakepath\G1.png"
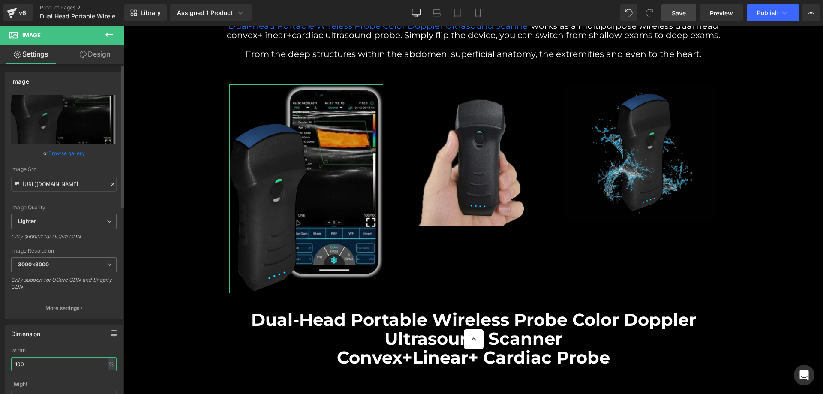
drag, startPoint x: 33, startPoint y: 364, endPoint x: 0, endPoint y: 362, distance: 33.1
click at [0, 362] on div "Dimension 100% Width 100 % % px auto Height auto 0 Circle Image" at bounding box center [64, 375] width 128 height 115
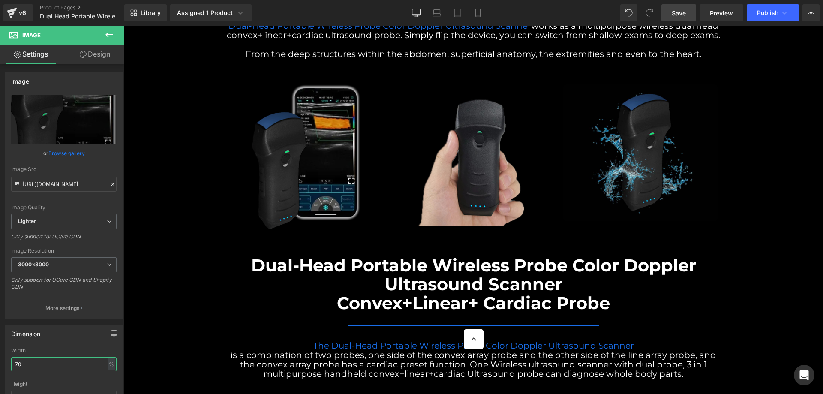
type input "70"
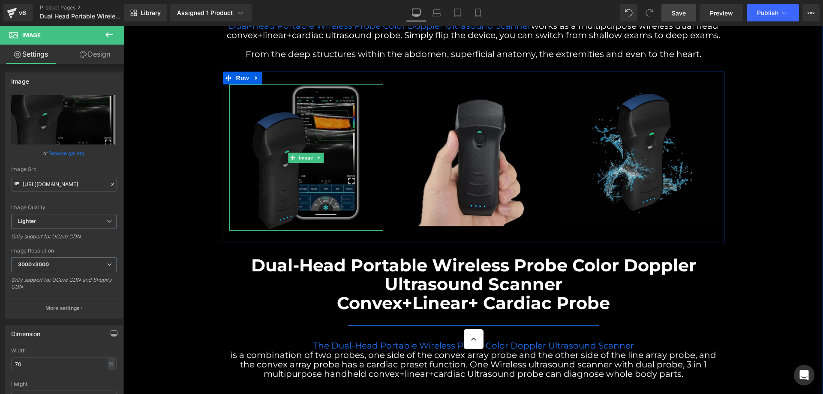
click at [324, 98] on img at bounding box center [306, 157] width 108 height 146
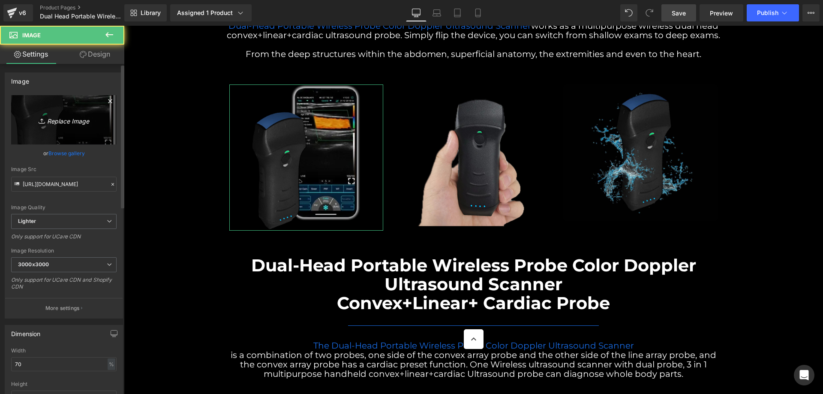
click at [80, 123] on icon "Replace Image" at bounding box center [64, 119] width 69 height 11
type input "C:\fakepath\G3.jpg"
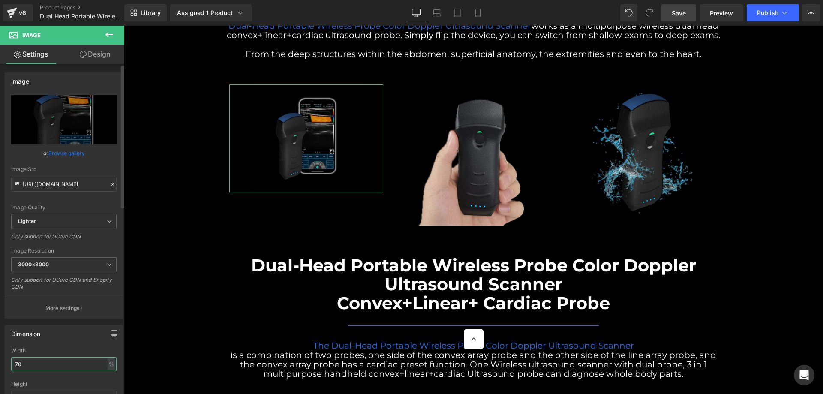
drag, startPoint x: 31, startPoint y: 366, endPoint x: 0, endPoint y: 363, distance: 31.5
click at [0, 363] on div "Dimension 100% Width 70 % % px auto Height auto 0 Circle Image" at bounding box center [64, 375] width 128 height 115
type input "100"
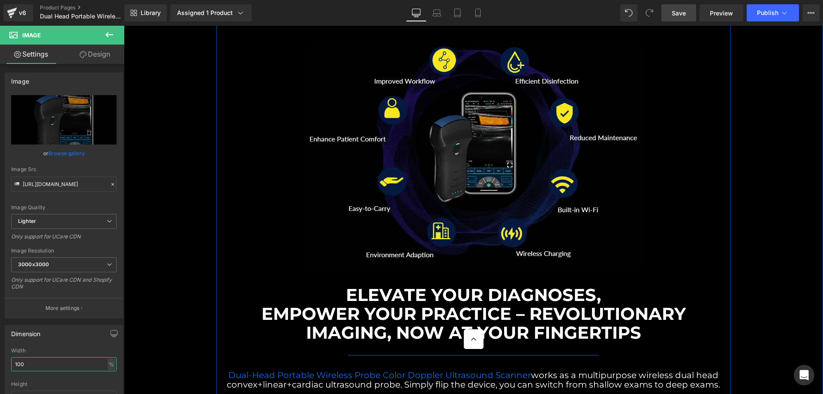
scroll to position [1426, 0]
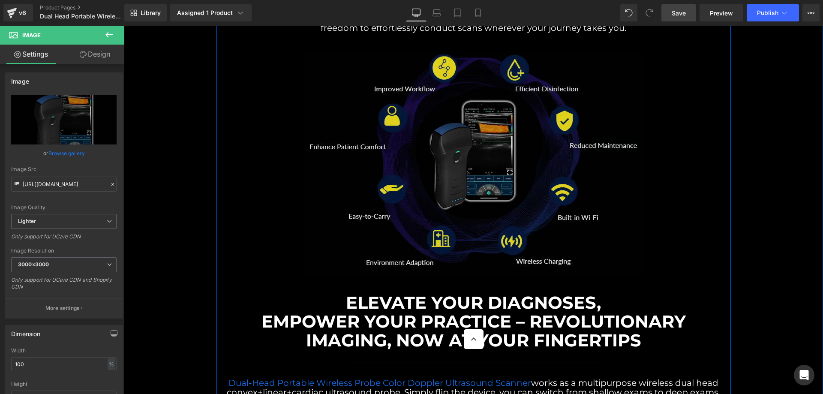
click at [505, 108] on img at bounding box center [473, 163] width 336 height 225
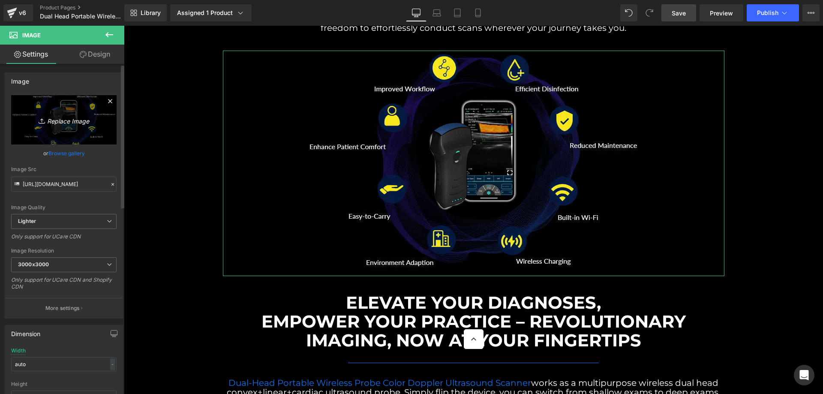
click at [78, 117] on icon "Replace Image" at bounding box center [64, 119] width 69 height 11
type input "C:\fakepath\G2.jpg"
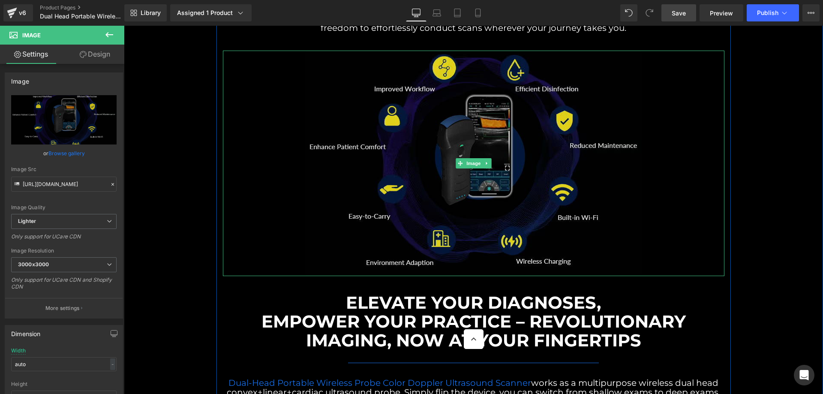
click at [506, 120] on img at bounding box center [473, 163] width 336 height 225
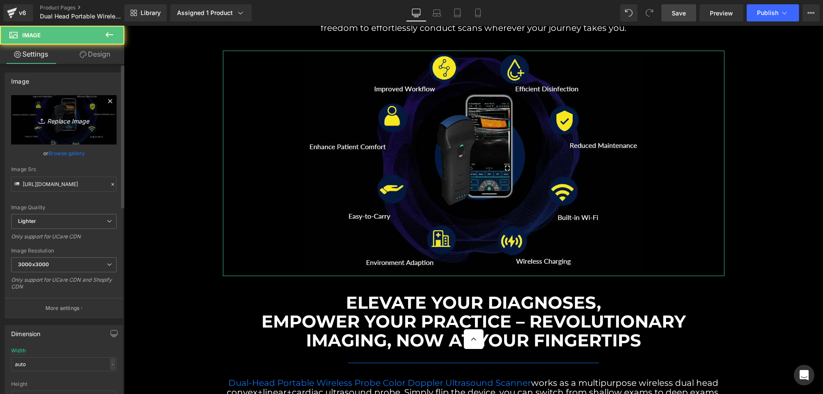
click at [70, 116] on icon "Replace Image" at bounding box center [64, 119] width 69 height 11
type input "C:\fakepath\G4.jpg"
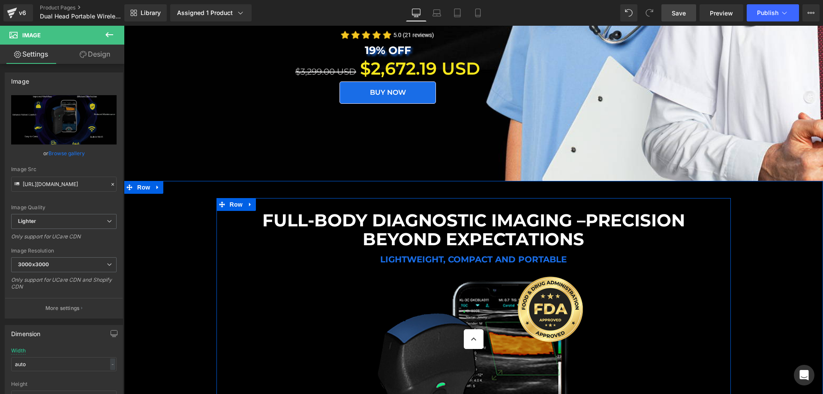
scroll to position [211, 0]
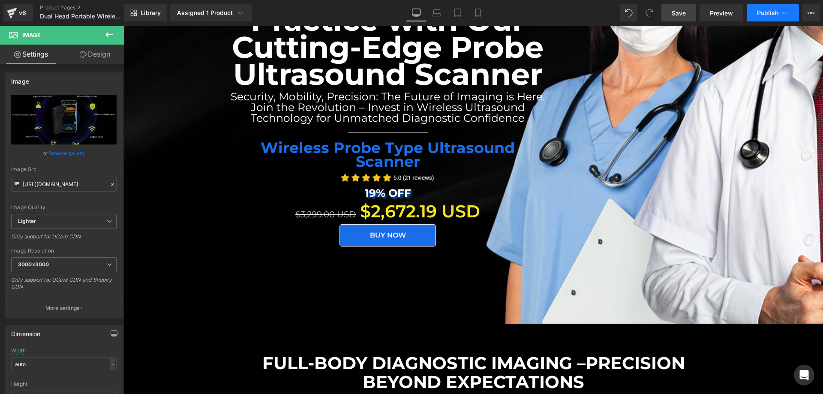
click at [763, 15] on span "Publish" at bounding box center [767, 12] width 21 height 7
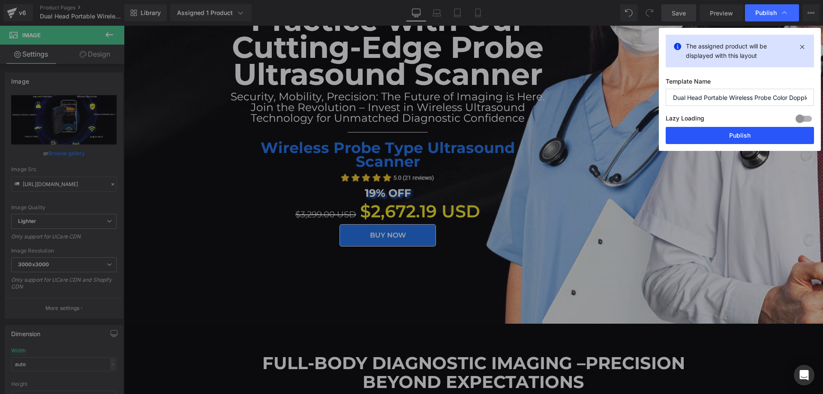
click at [736, 133] on button "Publish" at bounding box center [740, 135] width 148 height 17
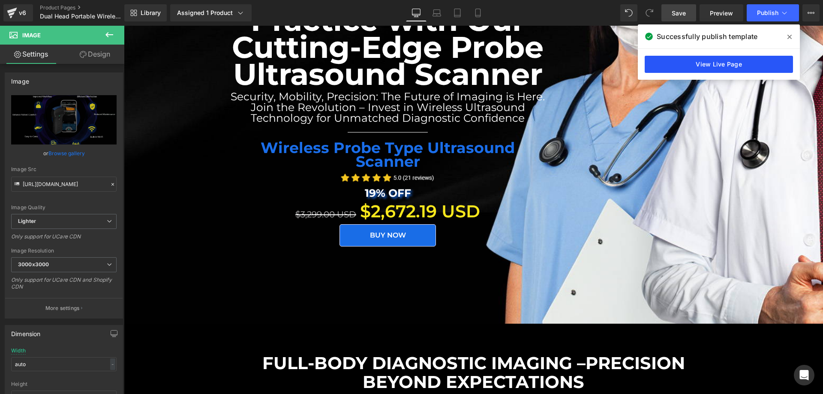
click at [747, 69] on link "View Live Page" at bounding box center [719, 64] width 148 height 17
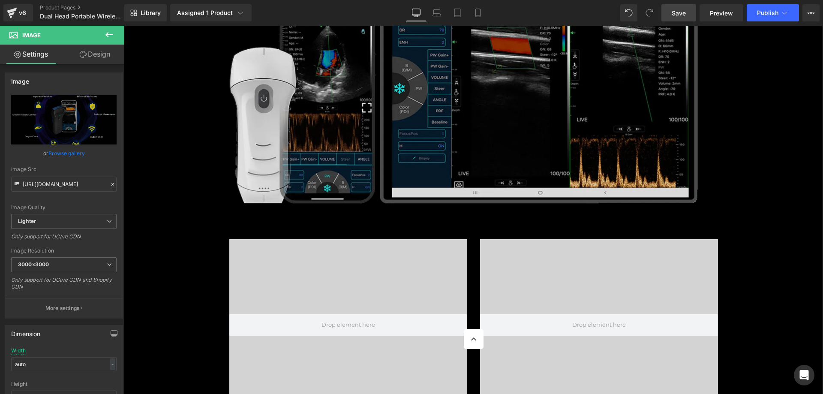
scroll to position [2140, 0]
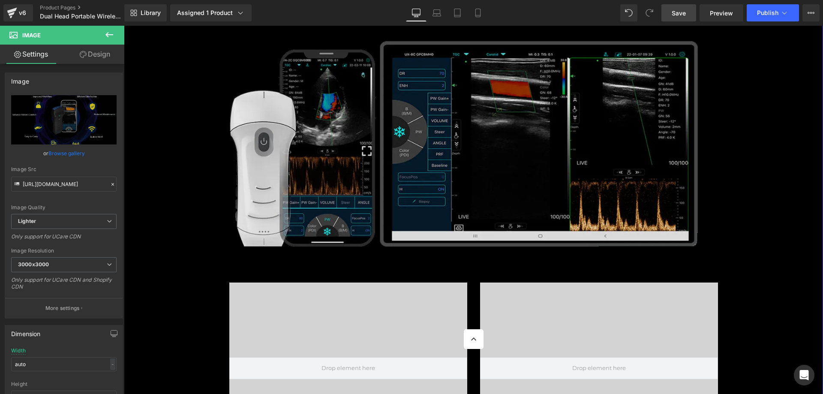
click at [478, 124] on img at bounding box center [474, 145] width 502 height 231
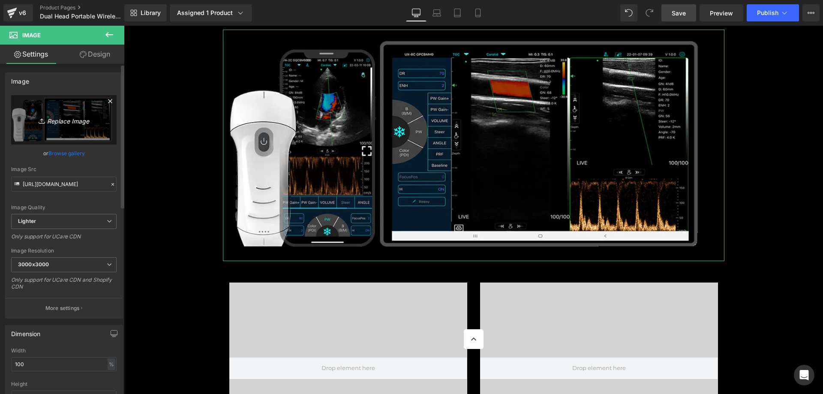
click at [61, 120] on icon "Replace Image" at bounding box center [64, 119] width 69 height 11
type input "C:\fakepath\G7.jpg"
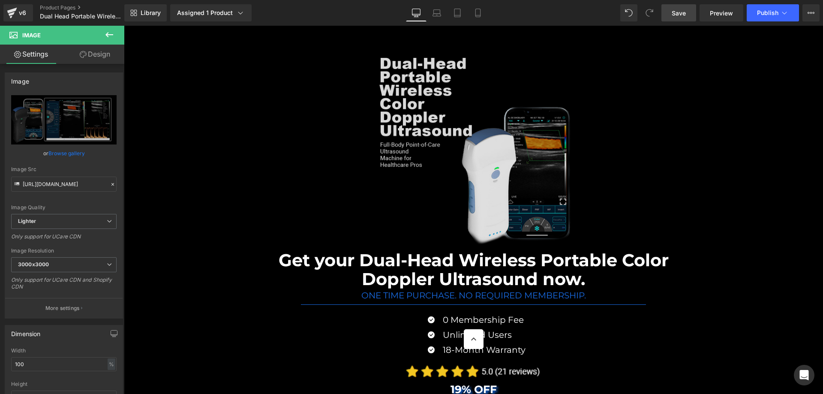
scroll to position [7998, 0]
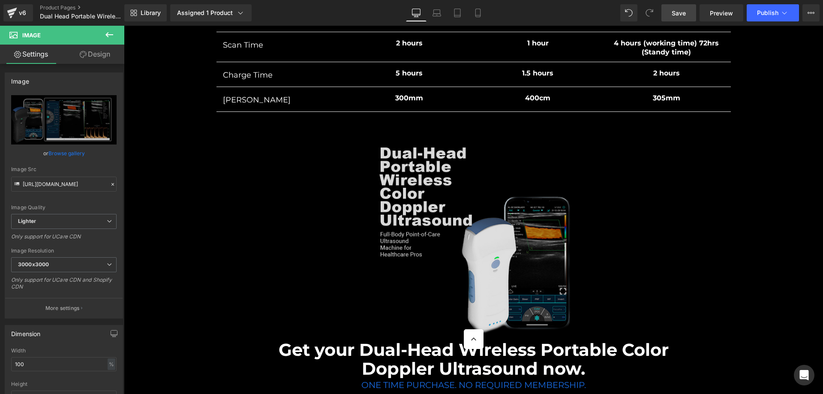
click at [486, 237] on img at bounding box center [473, 236] width 207 height 207
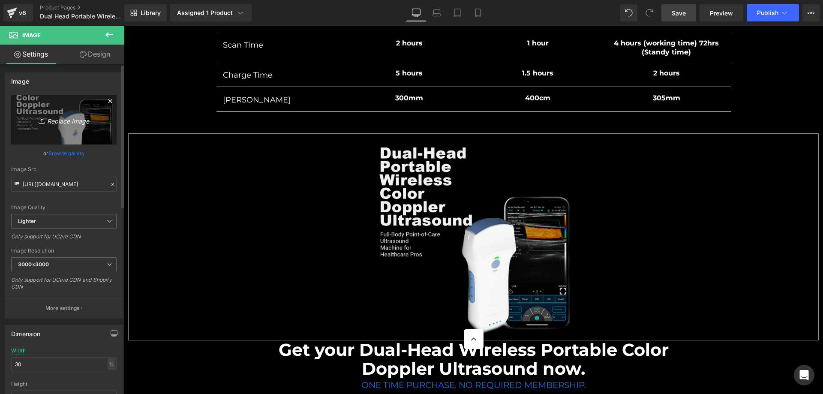
click at [74, 119] on icon "Replace Image" at bounding box center [64, 119] width 69 height 11
type input "C:\fakepath\g8.png"
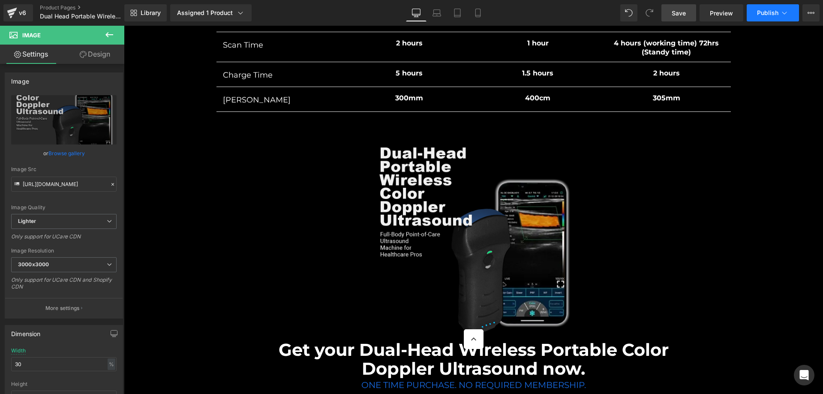
click at [764, 15] on span "Publish" at bounding box center [767, 12] width 21 height 7
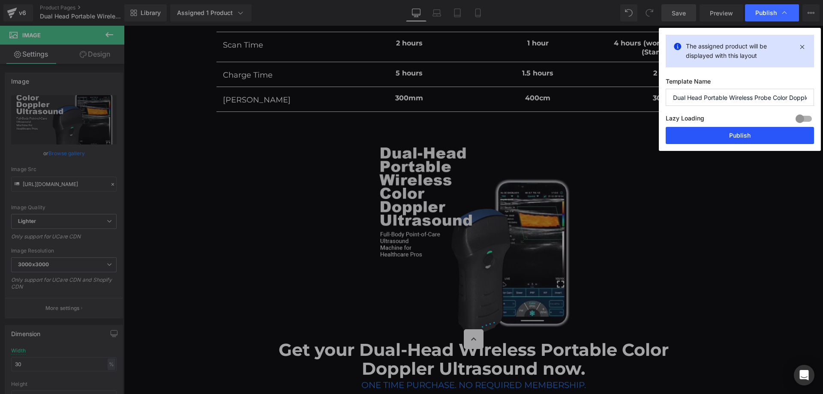
drag, startPoint x: 755, startPoint y: 129, endPoint x: 617, endPoint y: 101, distance: 140.8
click at [755, 129] on button "Publish" at bounding box center [740, 135] width 148 height 17
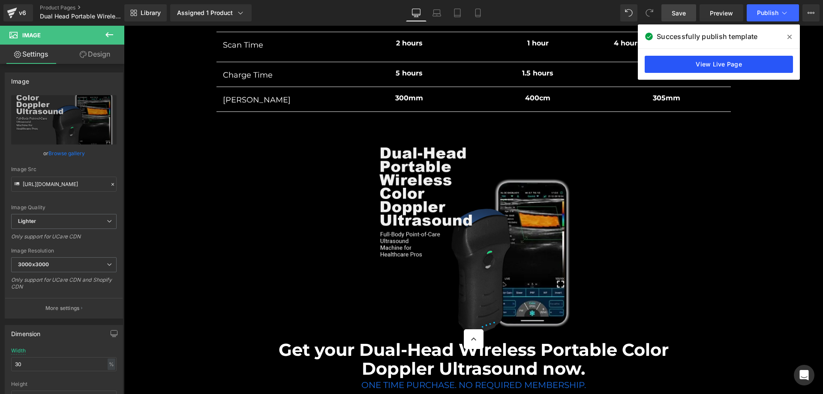
click at [730, 68] on link "View Live Page" at bounding box center [719, 64] width 148 height 17
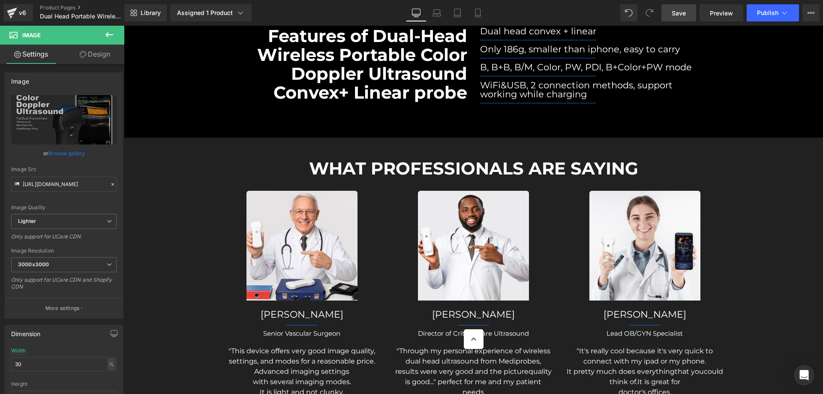
scroll to position [2640, 0]
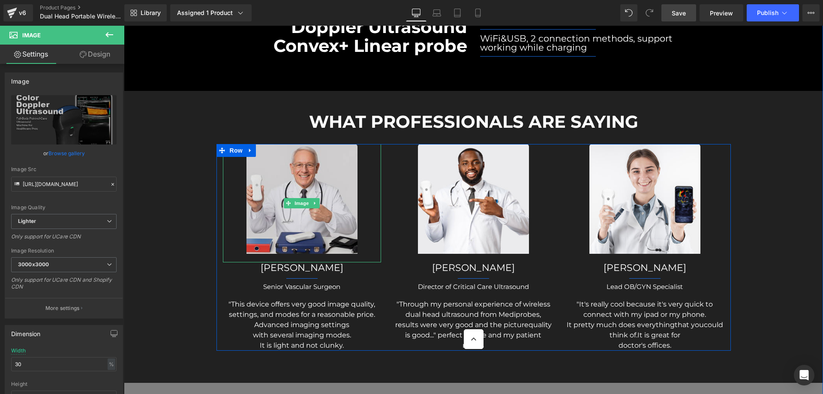
click at [309, 154] on img at bounding box center [301, 203] width 111 height 118
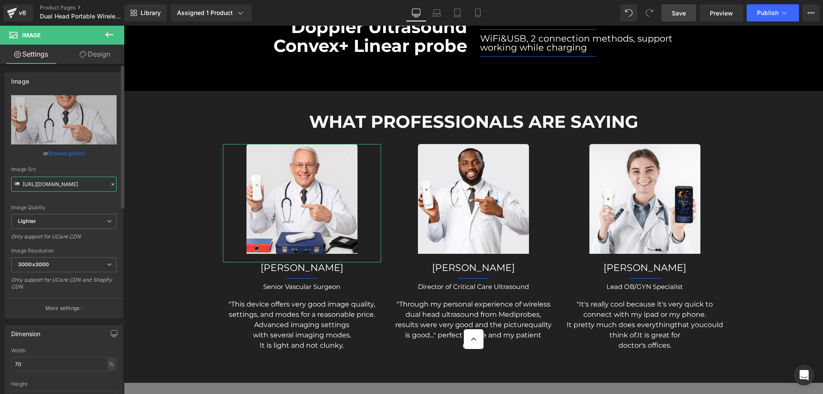
click at [81, 185] on input "https://ucarecdn.com/c6a3cf59-96dc-418f-9023-2b00f7473851/-/format/auto/-/previ…" at bounding box center [63, 184] width 105 height 15
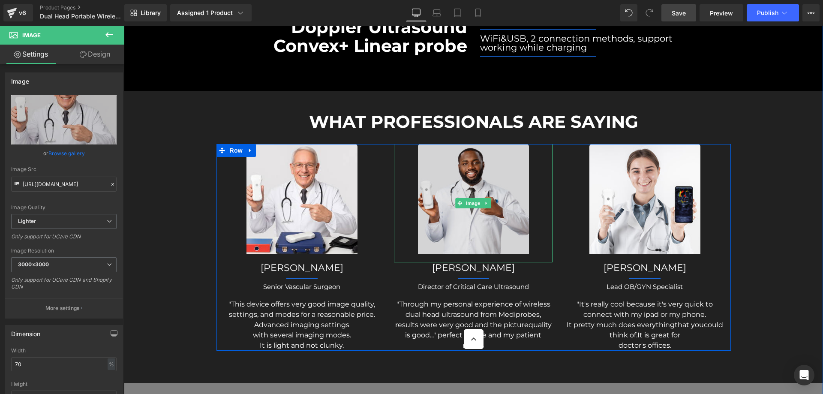
click at [475, 148] on img at bounding box center [473, 203] width 111 height 118
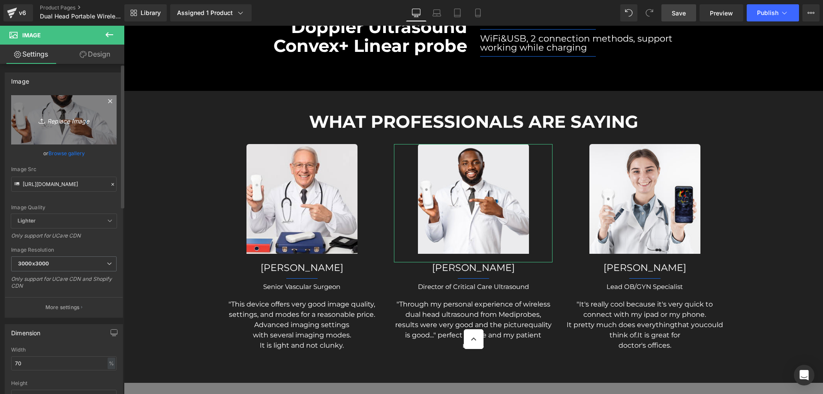
click at [81, 122] on icon "Replace Image" at bounding box center [64, 119] width 69 height 11
type input "C:\fakepath\2f.jpg"
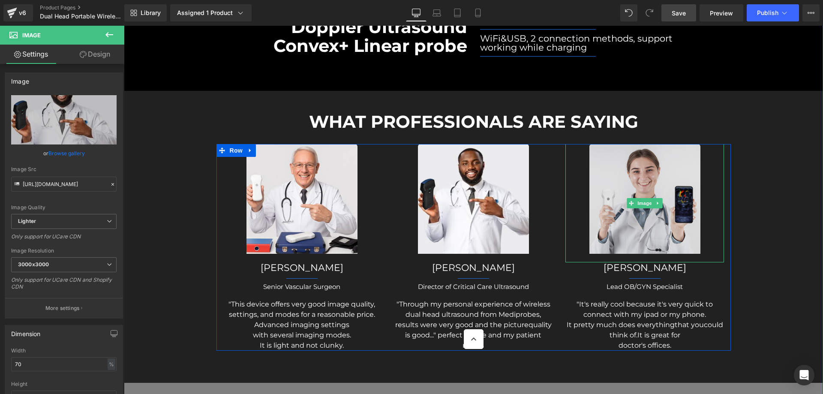
click at [625, 160] on img at bounding box center [644, 203] width 111 height 118
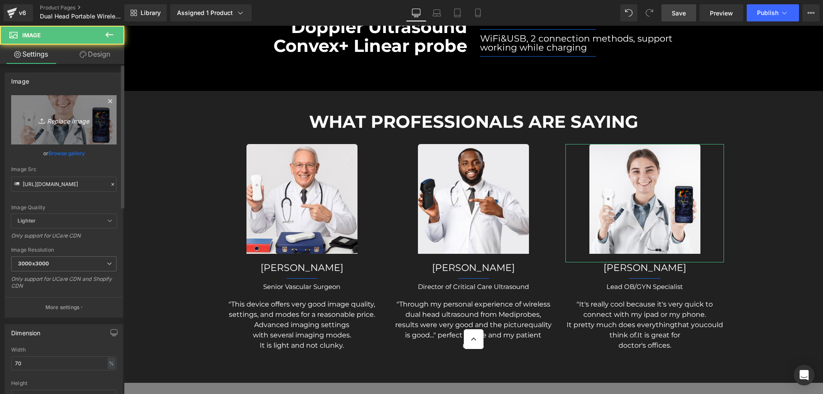
click at [62, 122] on icon "Replace Image" at bounding box center [64, 119] width 69 height 11
type input "C:\fakepath\1f.jpg"
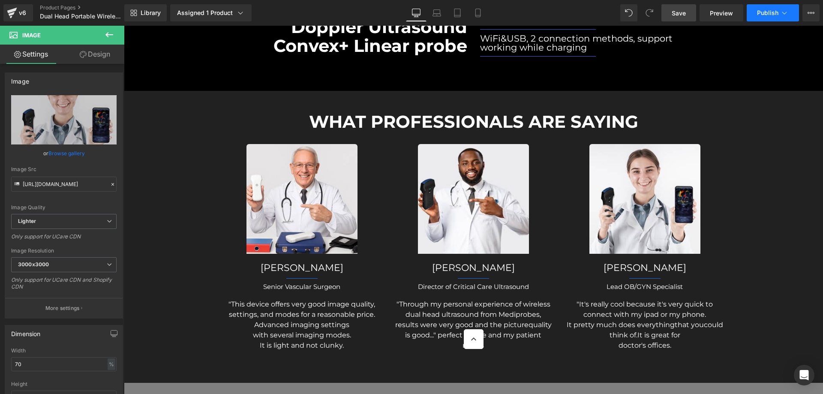
click at [759, 12] on span "Publish" at bounding box center [767, 12] width 21 height 7
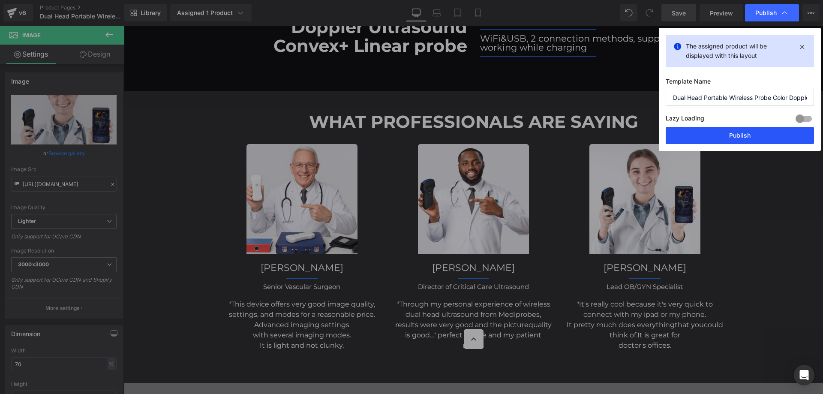
click at [749, 133] on button "Publish" at bounding box center [740, 135] width 148 height 17
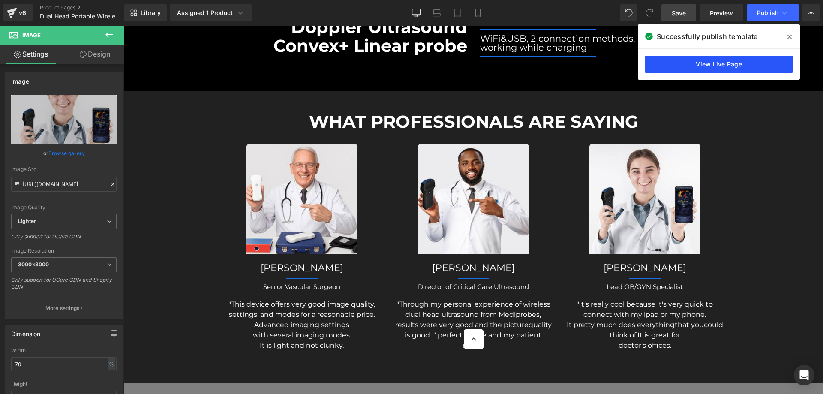
click at [750, 64] on link "View Live Page" at bounding box center [719, 64] width 148 height 17
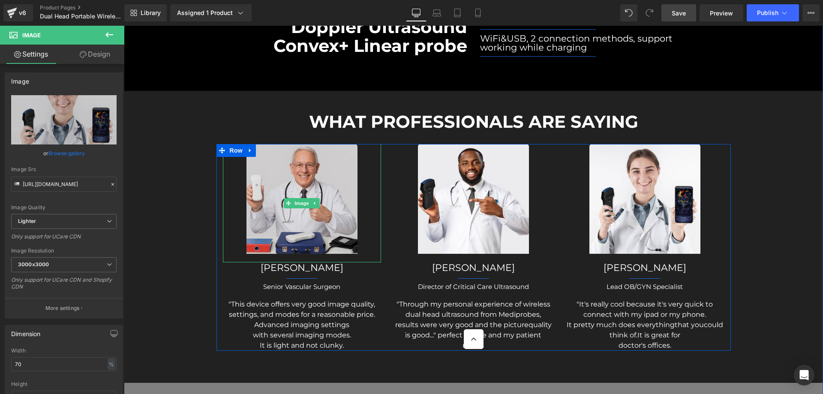
click at [308, 161] on img at bounding box center [301, 203] width 111 height 118
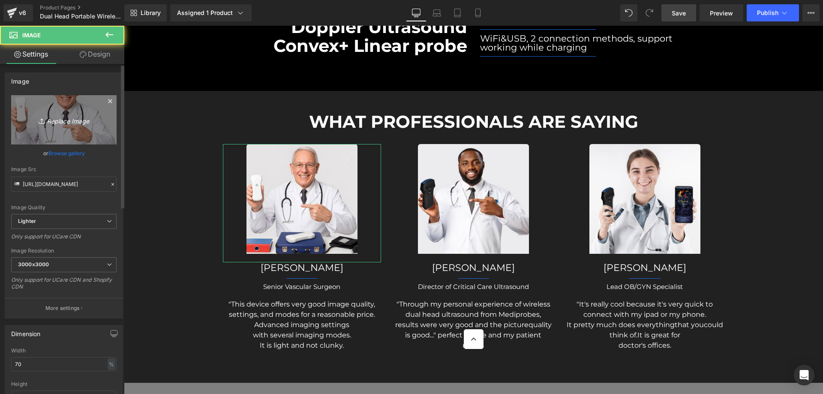
click at [67, 122] on icon "Replace Image" at bounding box center [64, 119] width 69 height 11
type input "C:\fakepath\3f.jpg"
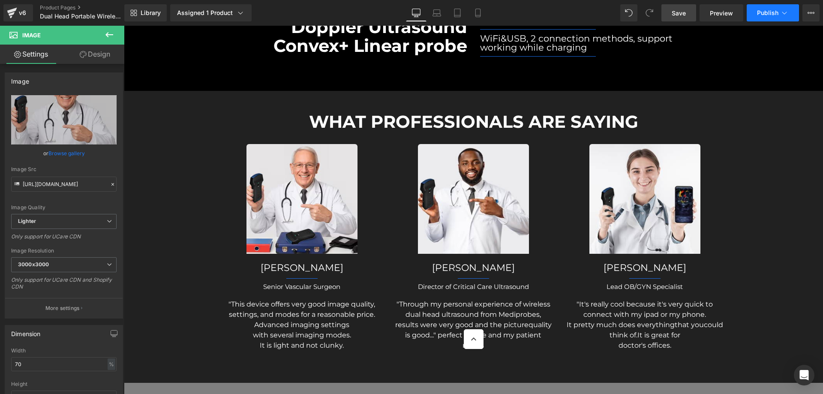
click at [766, 12] on span "Publish" at bounding box center [767, 12] width 21 height 7
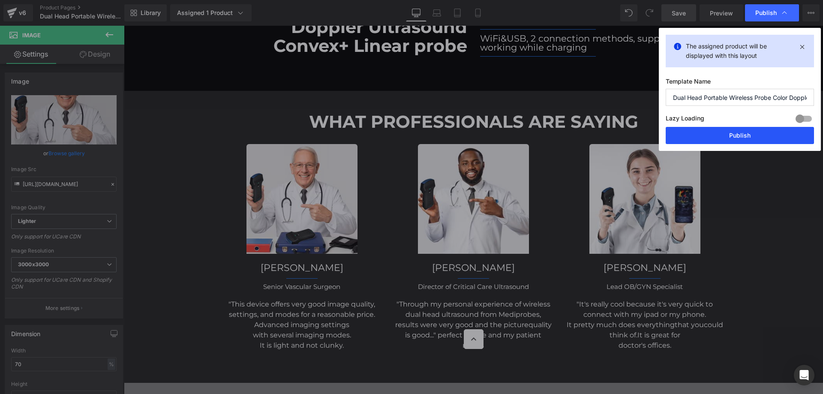
click at [748, 136] on button "Publish" at bounding box center [740, 135] width 148 height 17
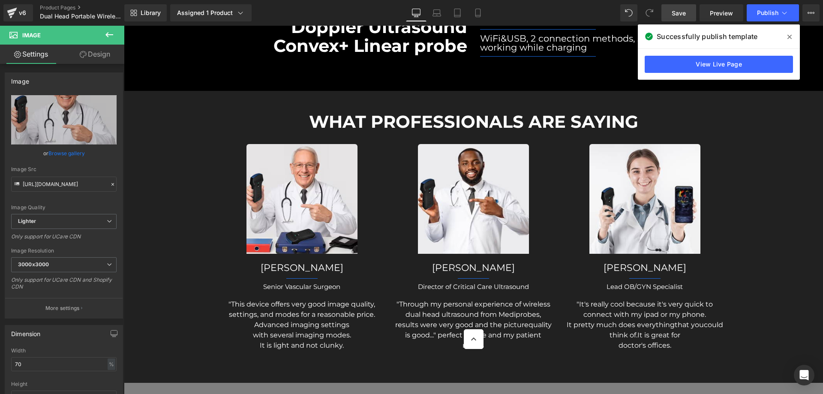
click at [791, 37] on icon at bounding box center [789, 36] width 4 height 7
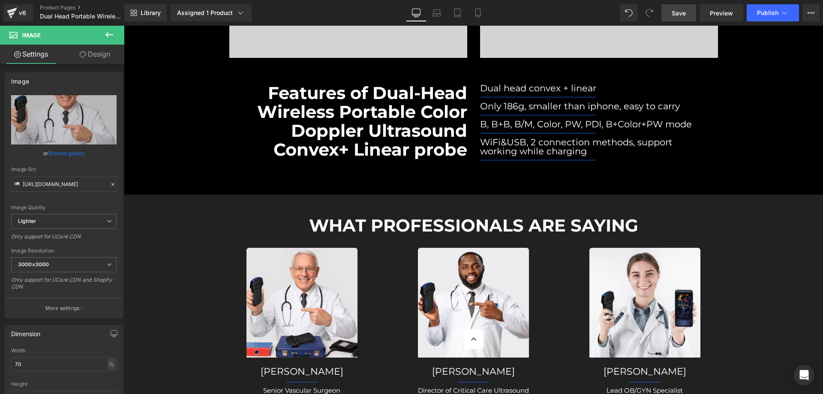
scroll to position [2426, 0]
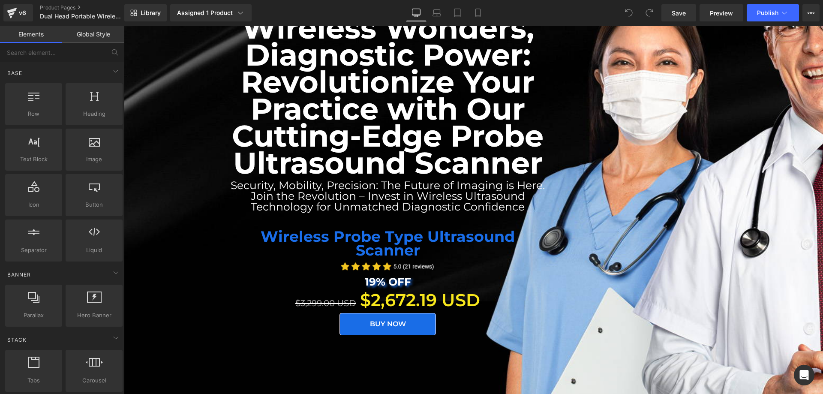
scroll to position [214, 0]
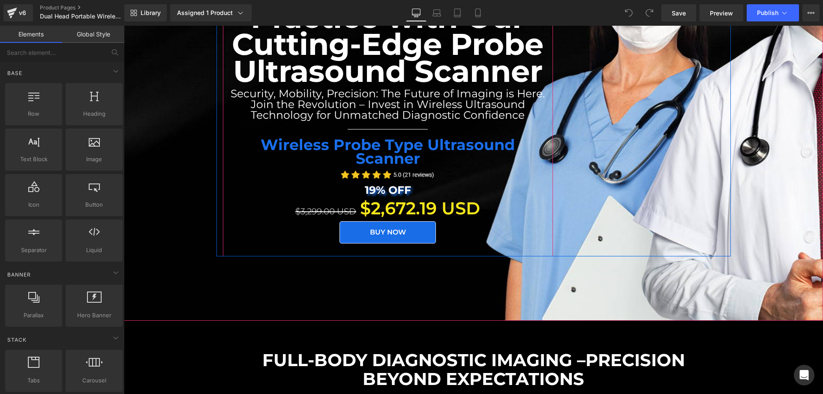
click at [543, 122] on div "Wireless Wonders, Diagnostic Power: Revolutionize Your Practice with Our Cuttin…" at bounding box center [387, 83] width 321 height 321
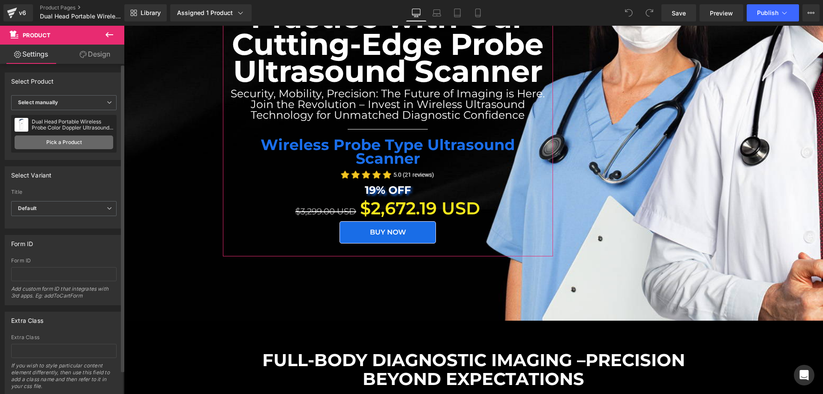
click at [84, 138] on link "Pick a Product" at bounding box center [64, 142] width 99 height 14
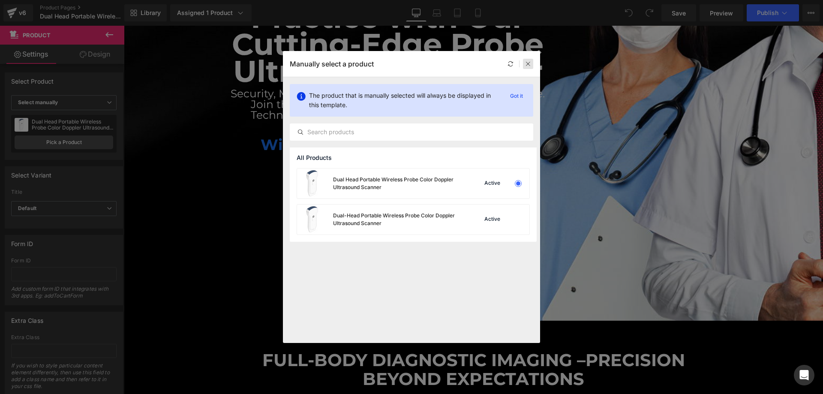
click at [525, 64] on icon at bounding box center [528, 64] width 6 height 6
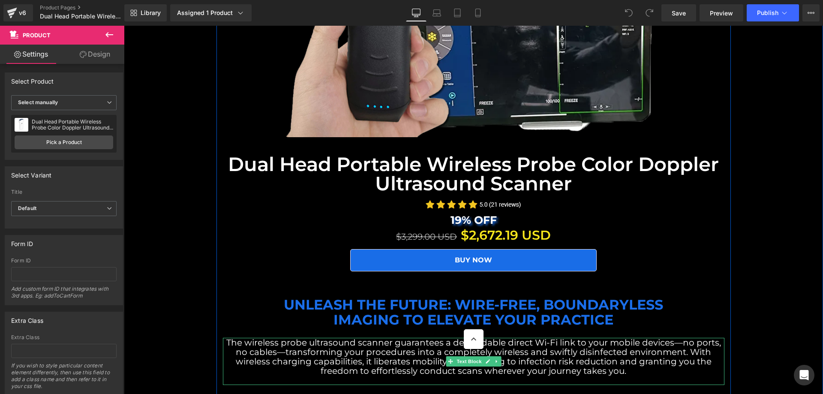
scroll to position [1072, 0]
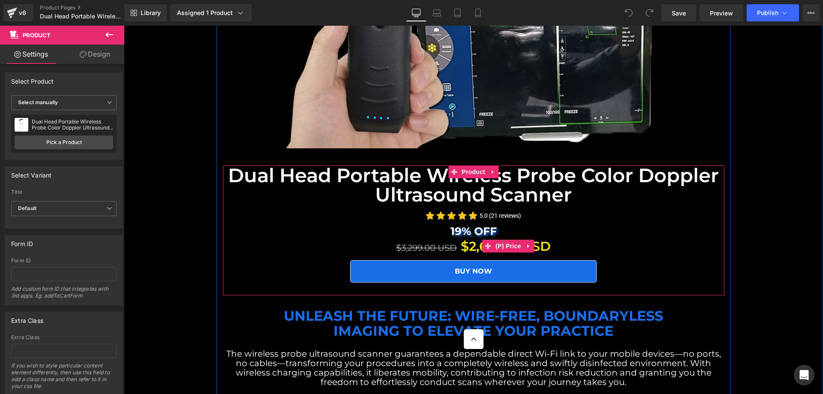
click at [643, 237] on div "$3,299.00 USD $2,672.19 USD" at bounding box center [473, 246] width 493 height 19
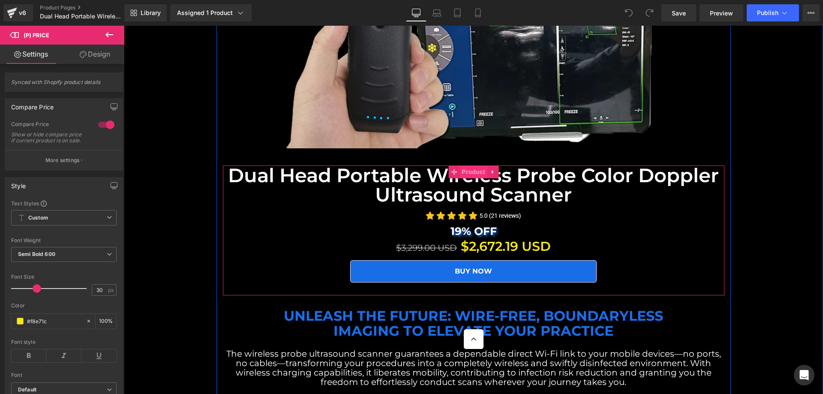
click at [472, 165] on span "Product" at bounding box center [474, 171] width 28 height 13
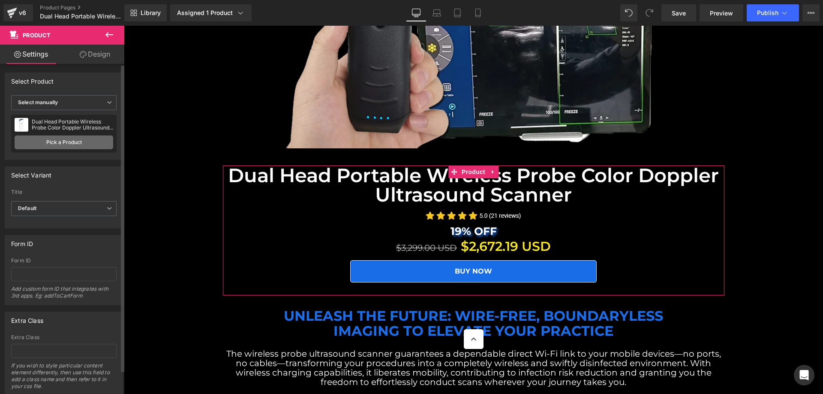
click at [81, 144] on link "Pick a Product" at bounding box center [64, 142] width 99 height 14
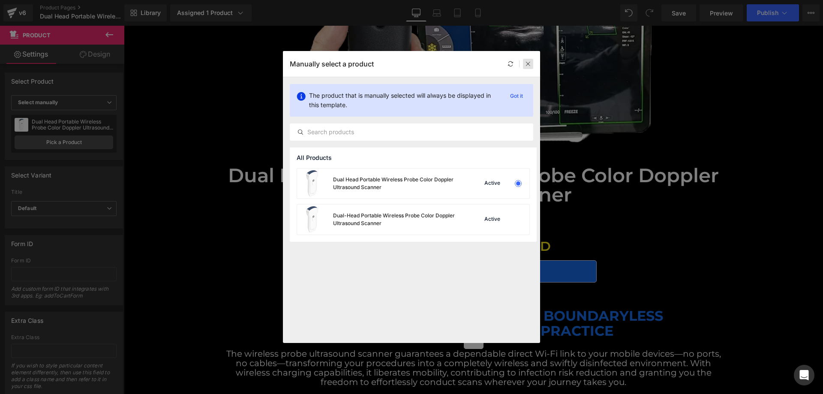
click at [532, 63] on div at bounding box center [528, 64] width 10 height 10
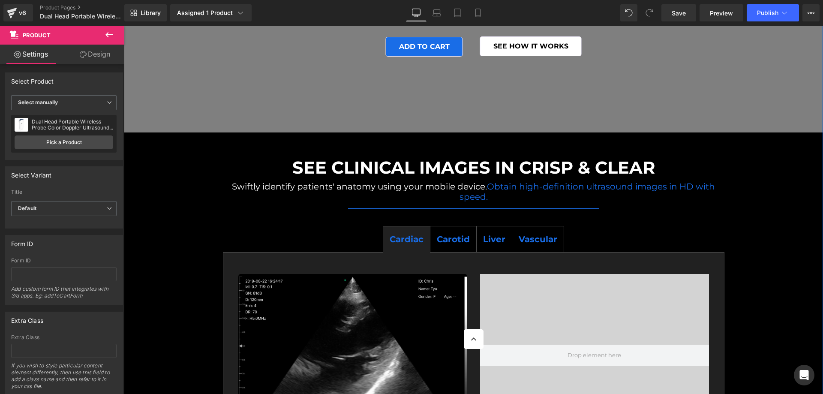
scroll to position [3001, 0]
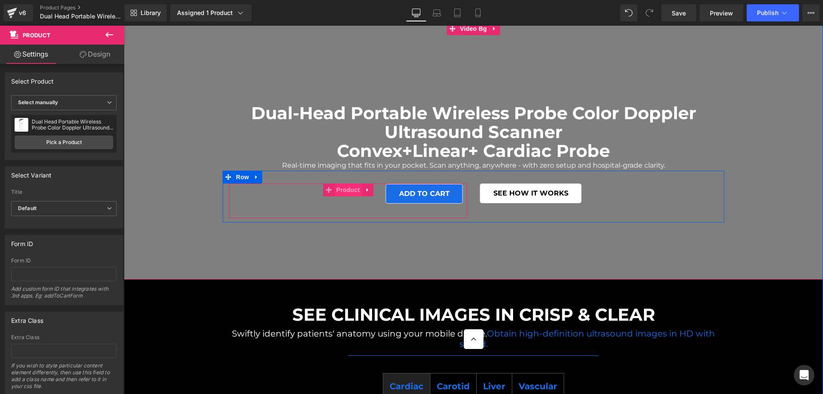
click at [346, 183] on span "Product" at bounding box center [348, 189] width 28 height 13
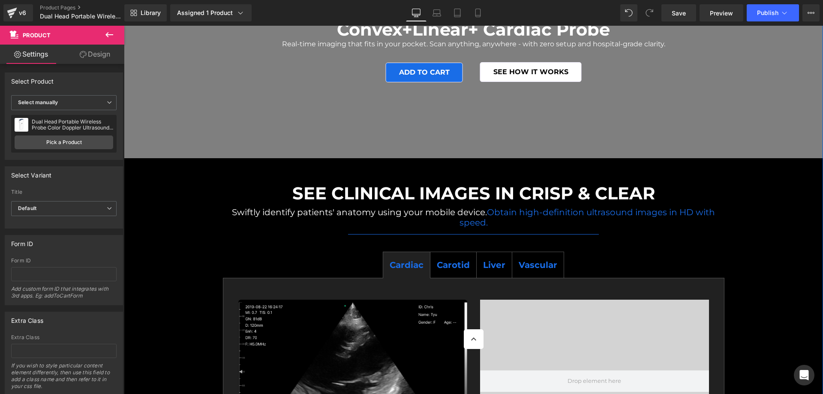
scroll to position [3215, 0]
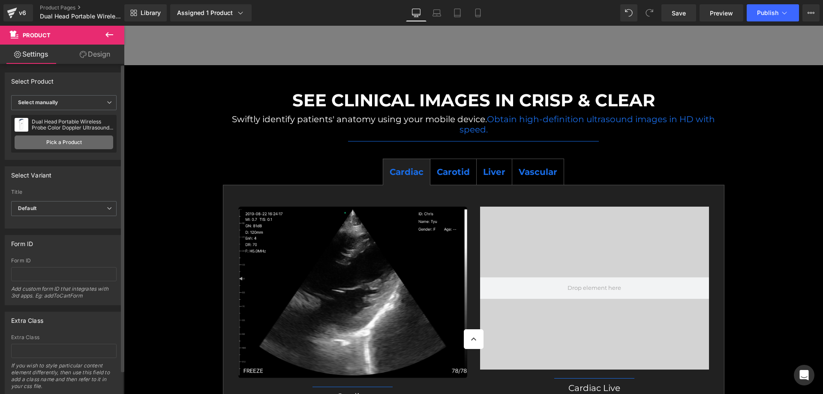
click at [87, 138] on link "Pick a Product" at bounding box center [64, 142] width 99 height 14
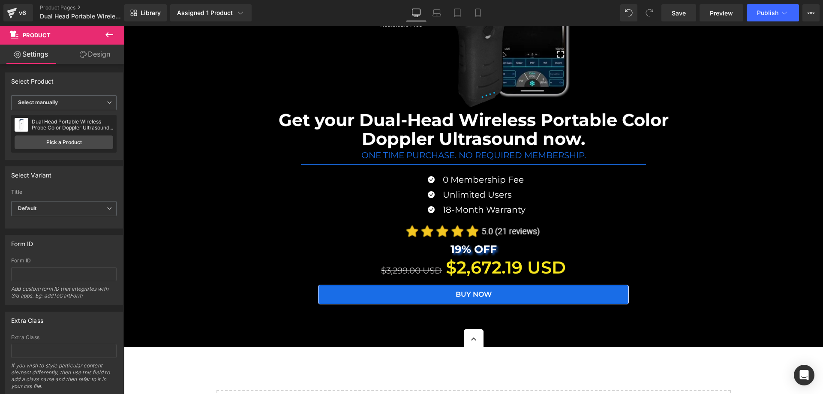
scroll to position [8359, 0]
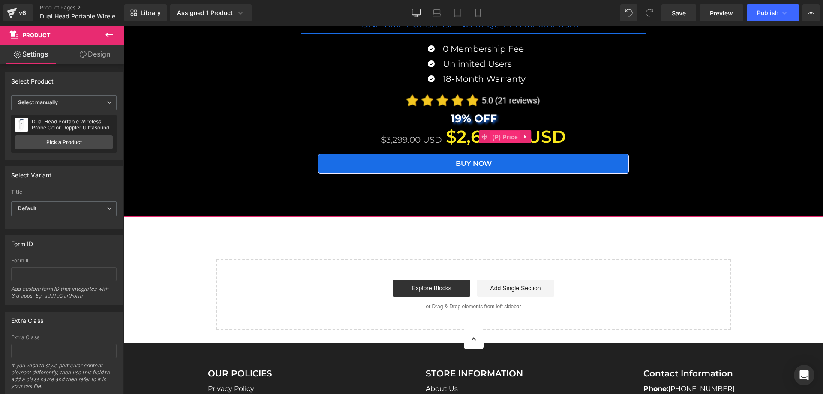
click at [509, 131] on span "(P) Price" at bounding box center [505, 137] width 30 height 13
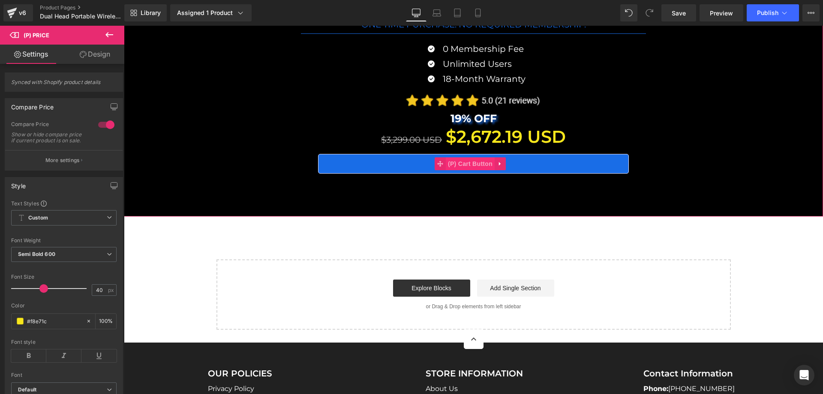
click at [477, 157] on span "(P) Cart Button" at bounding box center [470, 163] width 49 height 13
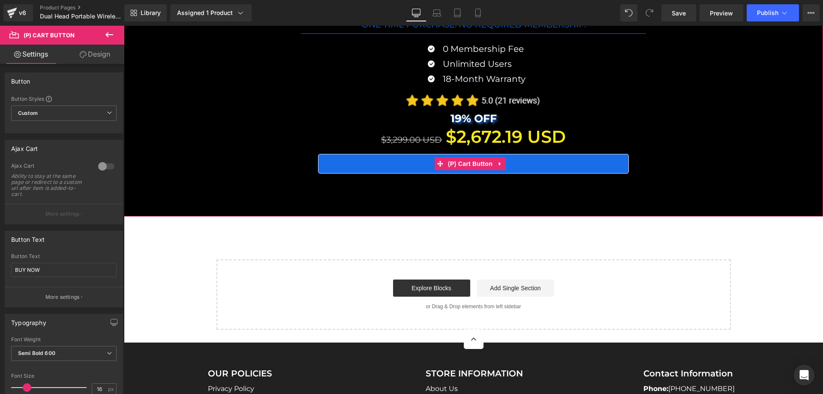
click at [230, 154] on div "BUY NOW" at bounding box center [473, 164] width 691 height 20
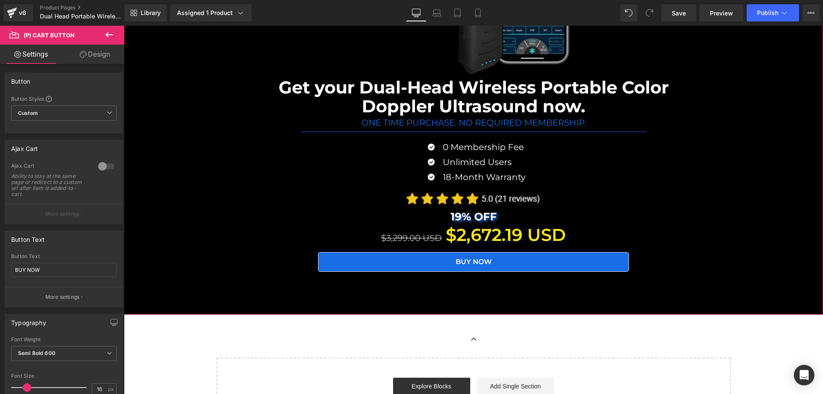
scroll to position [8216, 0]
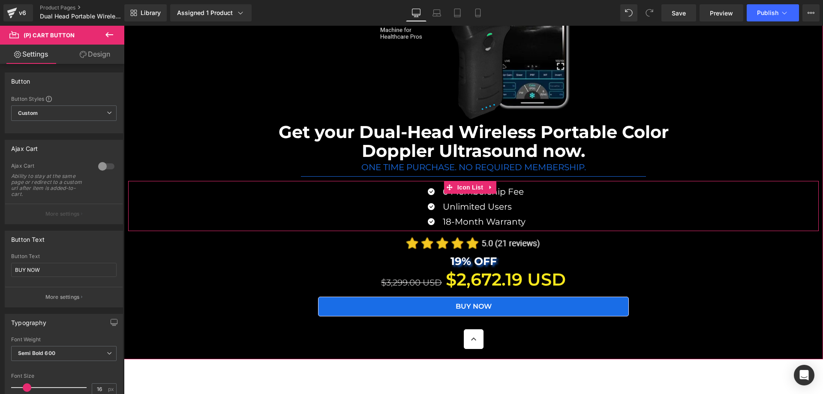
click at [738, 192] on div "Icon 0 Membership Fee Text Block Icon Unlimited Users Text Block Icon 18-Month …" at bounding box center [473, 208] width 691 height 46
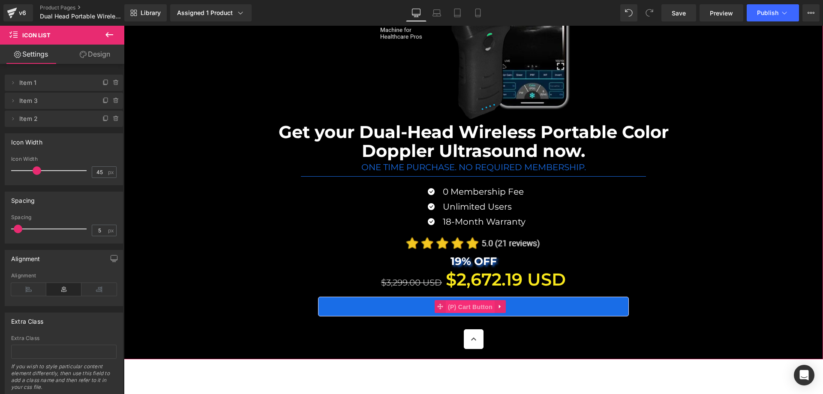
click at [468, 300] on span "(P) Cart Button" at bounding box center [470, 306] width 49 height 13
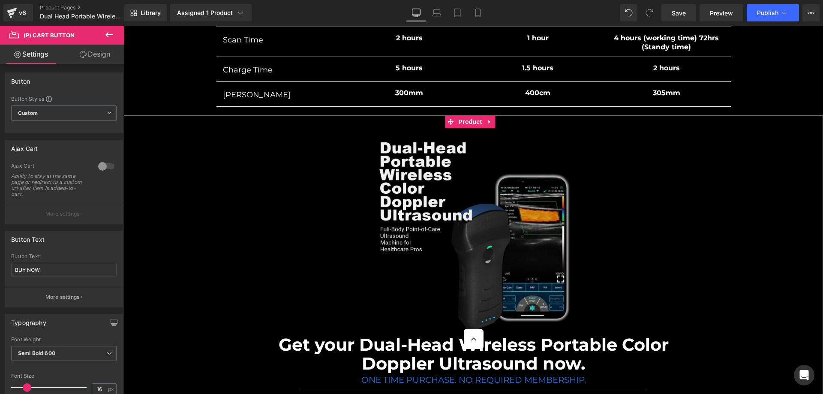
scroll to position [8002, 0]
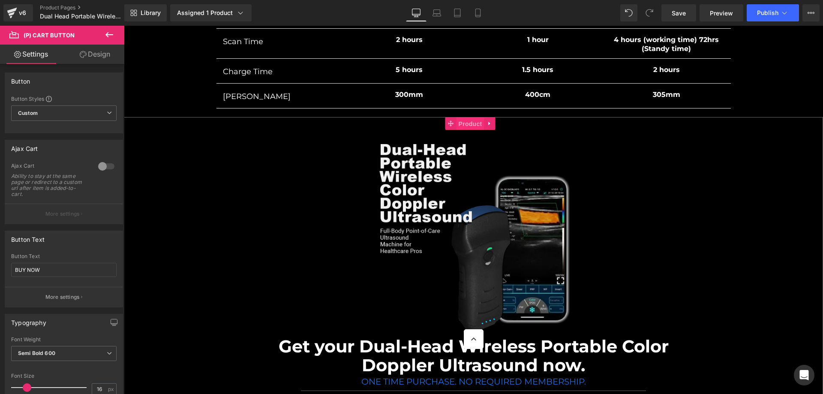
click at [470, 117] on span "Product" at bounding box center [471, 123] width 28 height 13
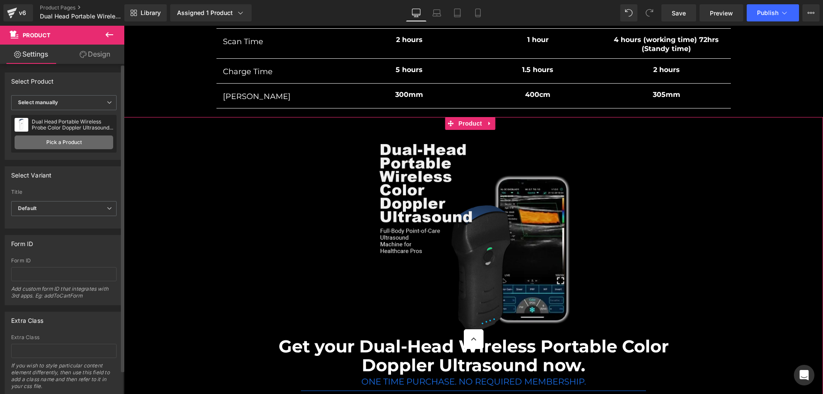
click at [69, 138] on link "Pick a Product" at bounding box center [64, 142] width 99 height 14
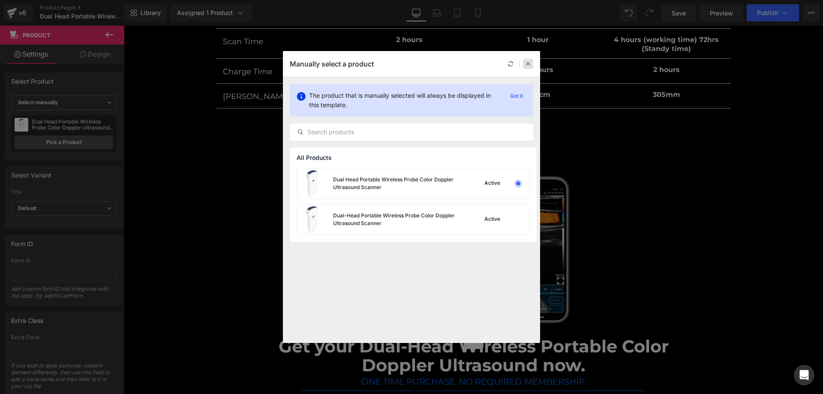
click at [531, 64] on icon at bounding box center [528, 64] width 6 height 6
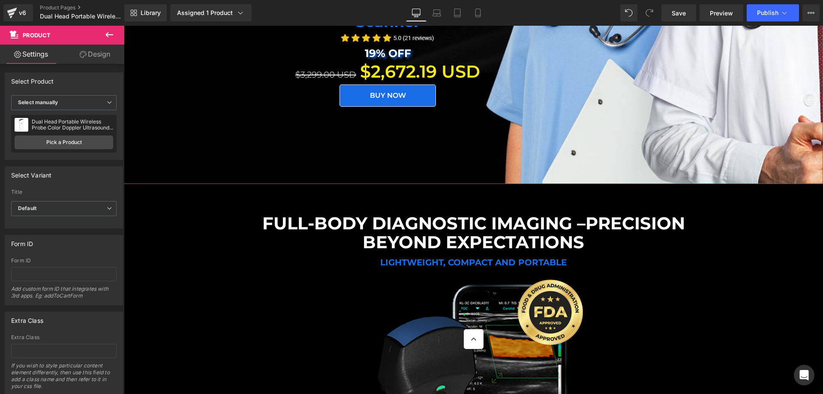
scroll to position [357, 0]
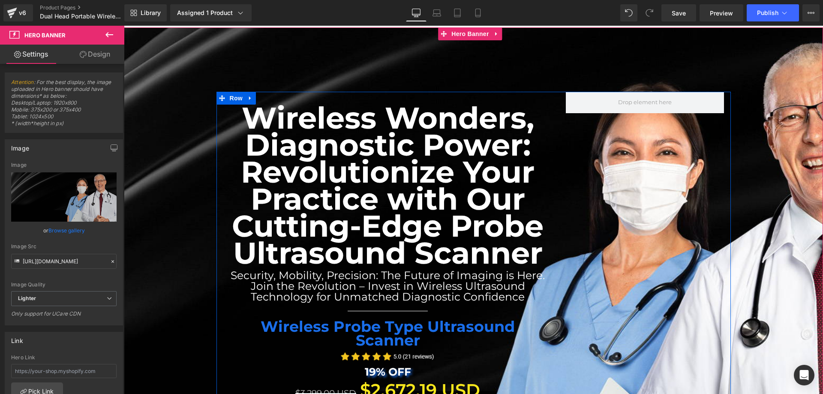
scroll to position [72, 0]
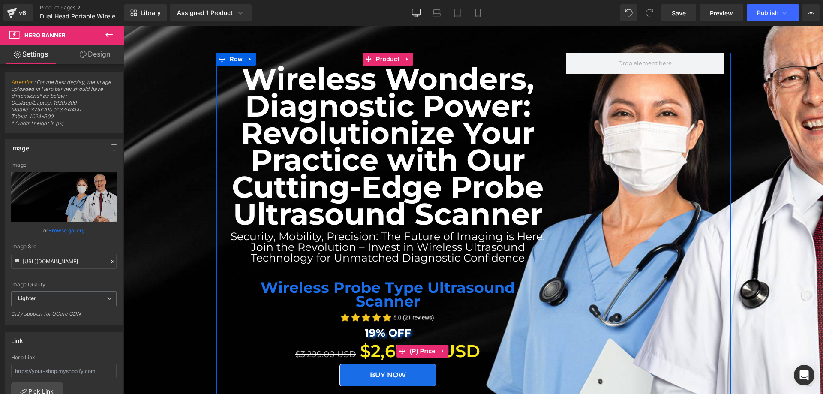
click at [533, 338] on div "$3,299.00 USD $2,672.19 USD" at bounding box center [387, 351] width 321 height 26
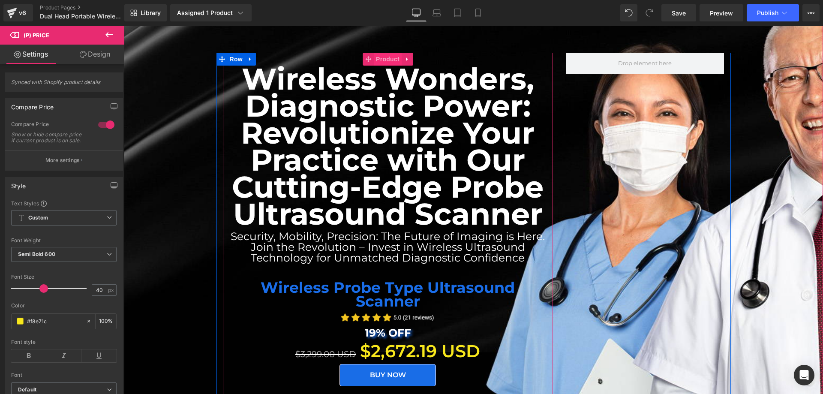
click at [381, 61] on span "Product" at bounding box center [388, 59] width 28 height 13
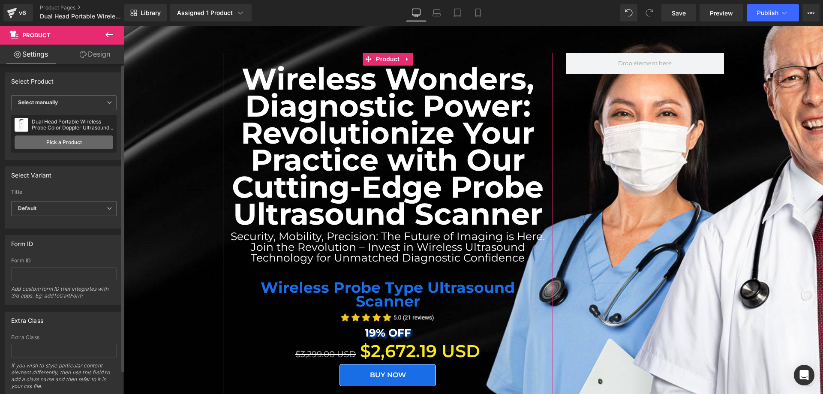
click at [79, 138] on link "Pick a Product" at bounding box center [64, 142] width 99 height 14
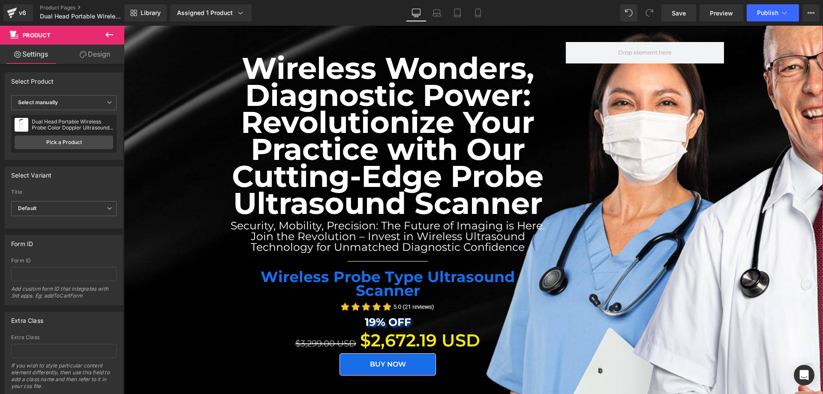
scroll to position [143, 0]
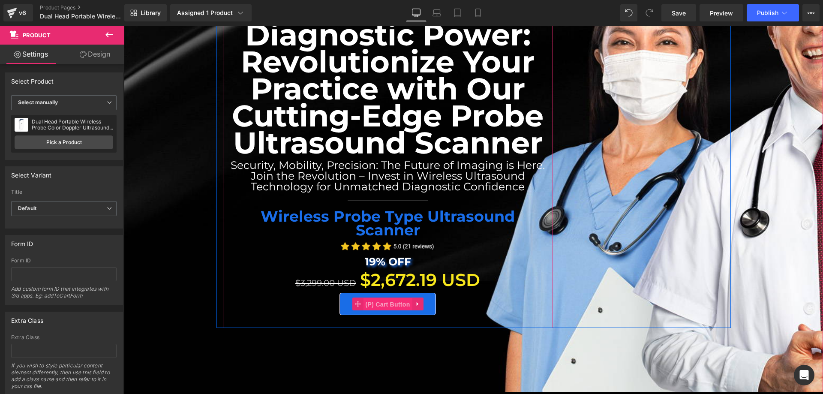
click at [384, 298] on span "(P) Cart Button" at bounding box center [387, 304] width 49 height 13
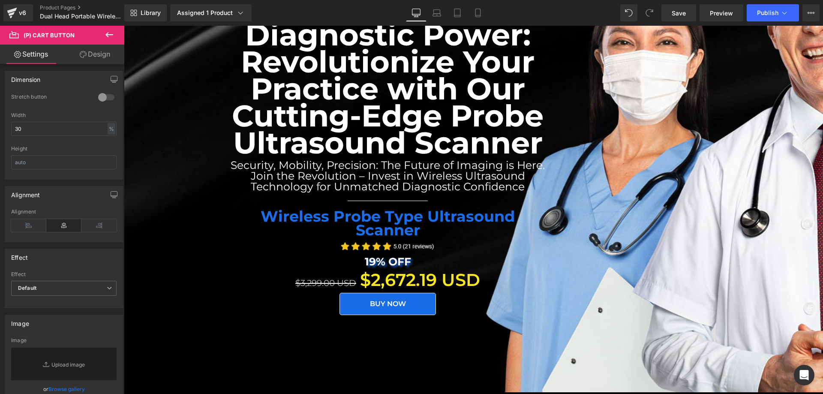
scroll to position [412, 0]
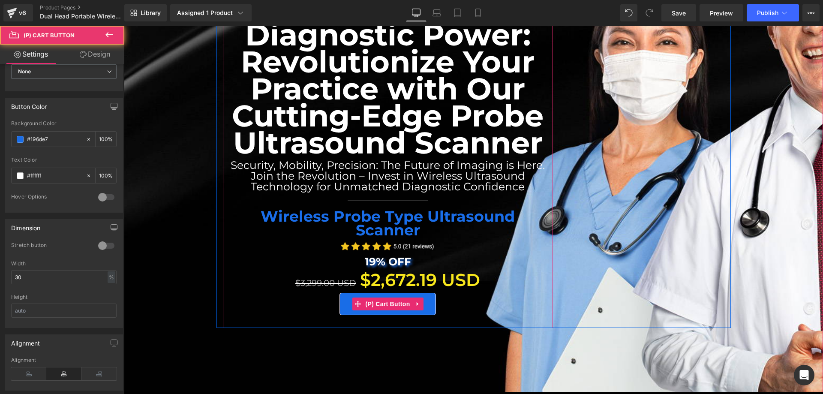
click at [258, 297] on div "BUY NOW" at bounding box center [387, 304] width 321 height 22
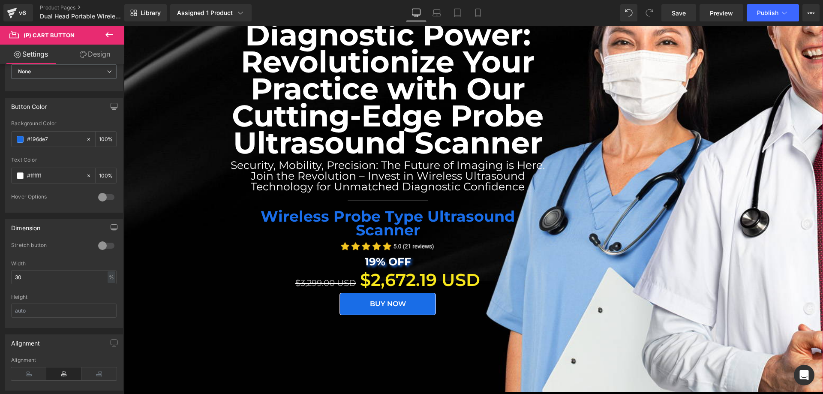
scroll to position [0, 0]
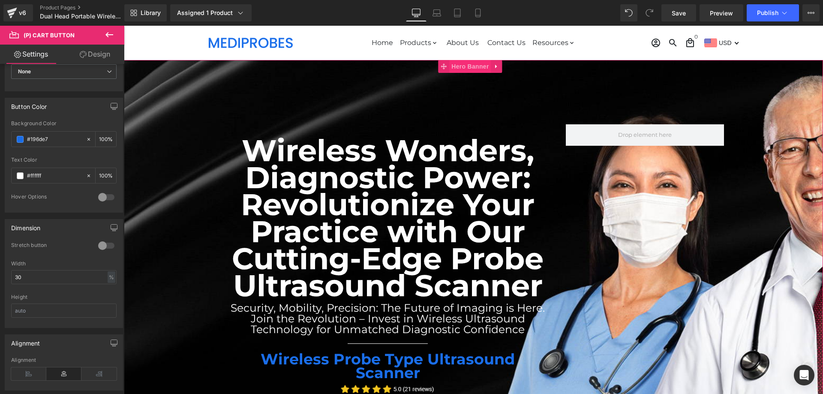
click at [471, 66] on span "Hero Banner" at bounding box center [470, 66] width 42 height 13
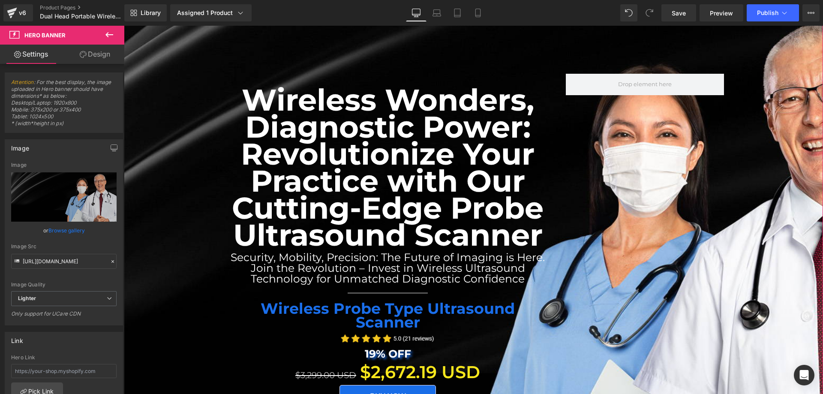
scroll to position [72, 0]
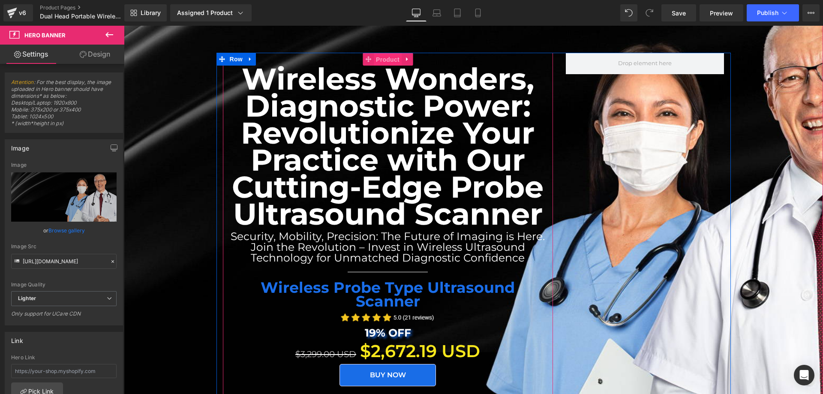
click at [383, 62] on span "Product" at bounding box center [388, 59] width 28 height 13
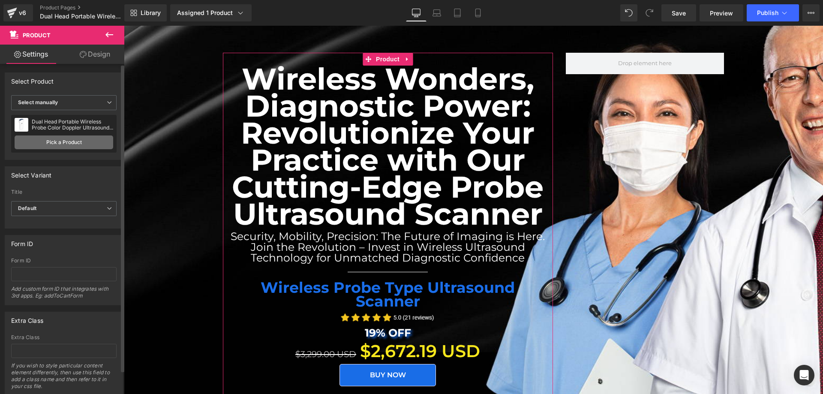
click at [72, 140] on link "Pick a Product" at bounding box center [64, 142] width 99 height 14
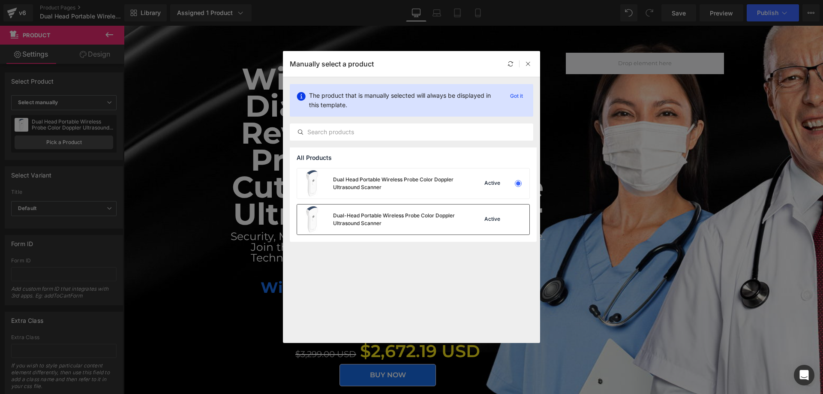
click at [477, 214] on div "Active" at bounding box center [501, 219] width 58 height 12
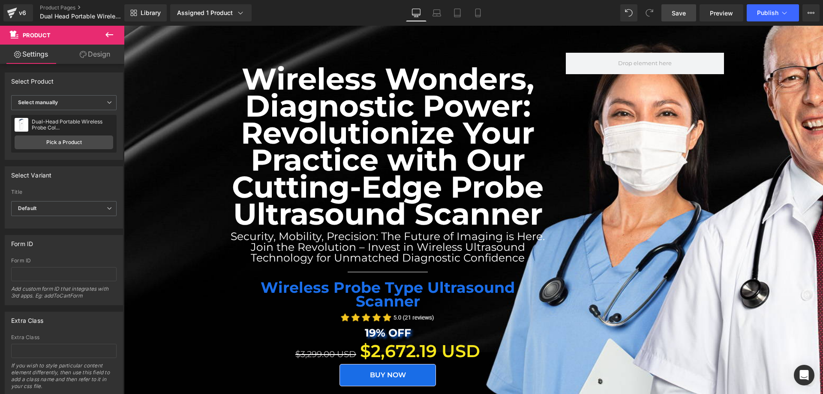
click at [685, 13] on span "Save" at bounding box center [679, 13] width 14 height 9
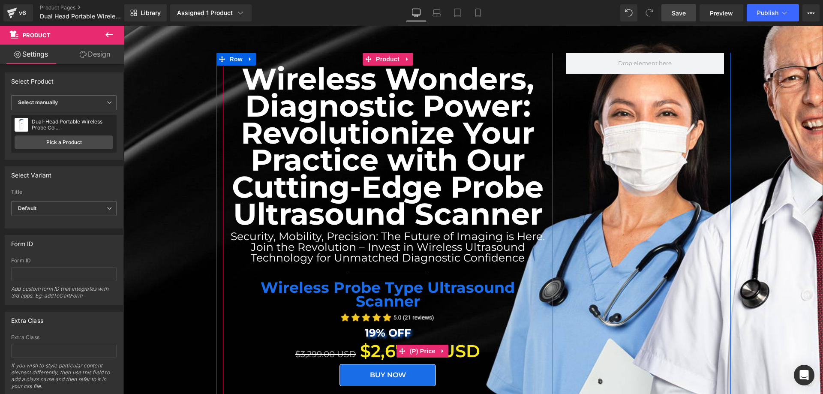
click at [252, 349] on div "$3,299.00 USD $2,672.19 USD" at bounding box center [387, 351] width 321 height 26
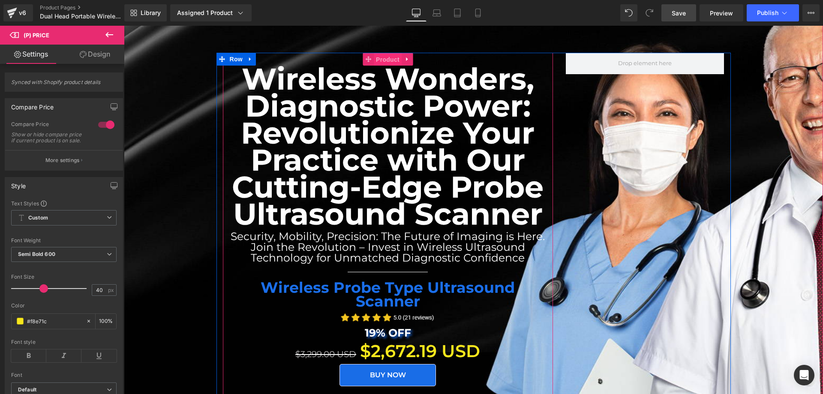
click at [384, 62] on span "Product" at bounding box center [388, 59] width 28 height 13
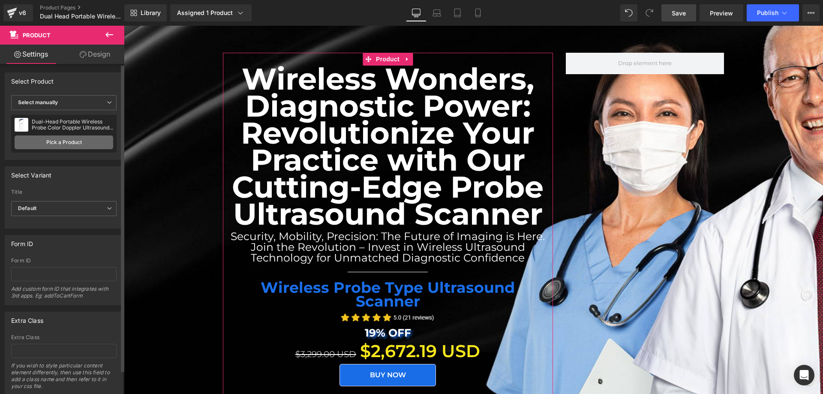
click at [68, 143] on link "Pick a Product" at bounding box center [64, 142] width 99 height 14
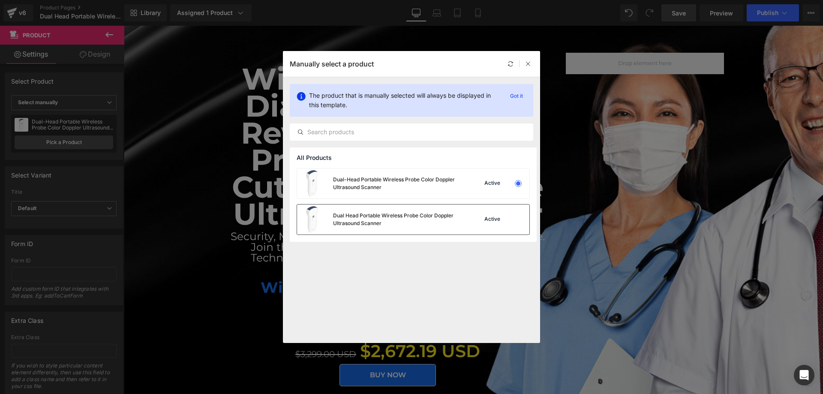
click at [514, 220] on div at bounding box center [518, 219] width 12 height 12
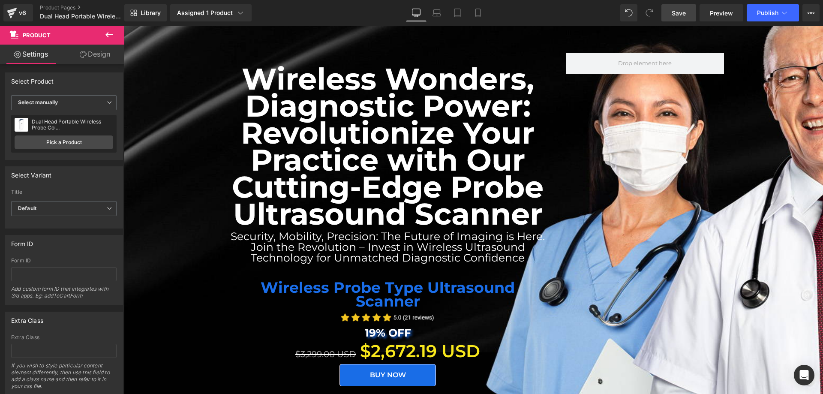
click at [682, 16] on span "Save" at bounding box center [679, 13] width 14 height 9
click at [760, 15] on span "Publish" at bounding box center [767, 12] width 21 height 7
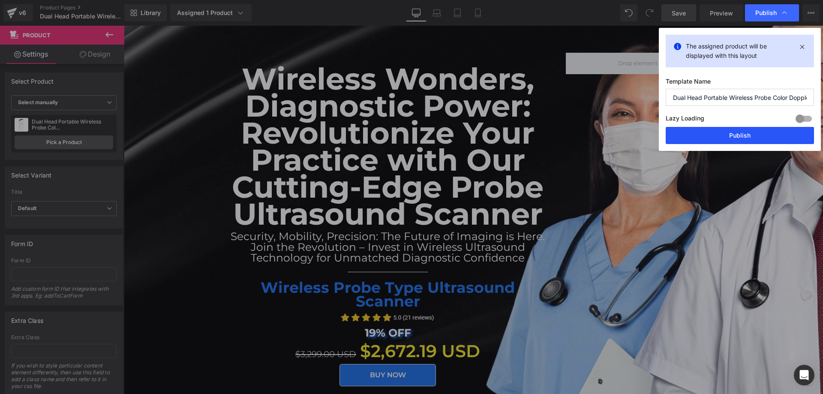
click at [717, 135] on button "Publish" at bounding box center [740, 135] width 148 height 17
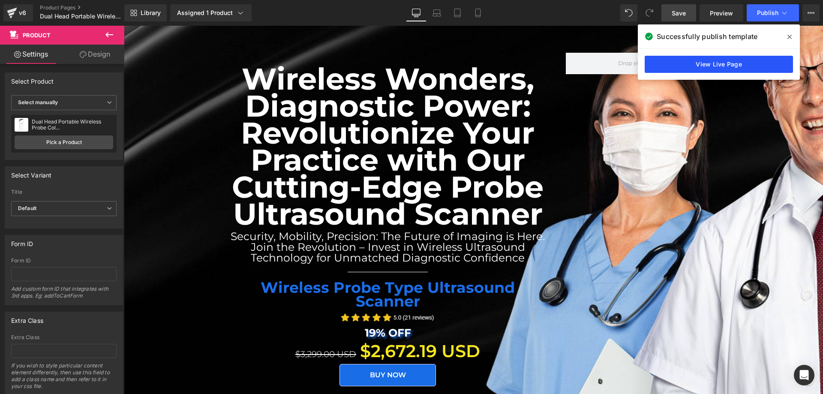
click at [754, 60] on link "View Live Page" at bounding box center [719, 64] width 148 height 17
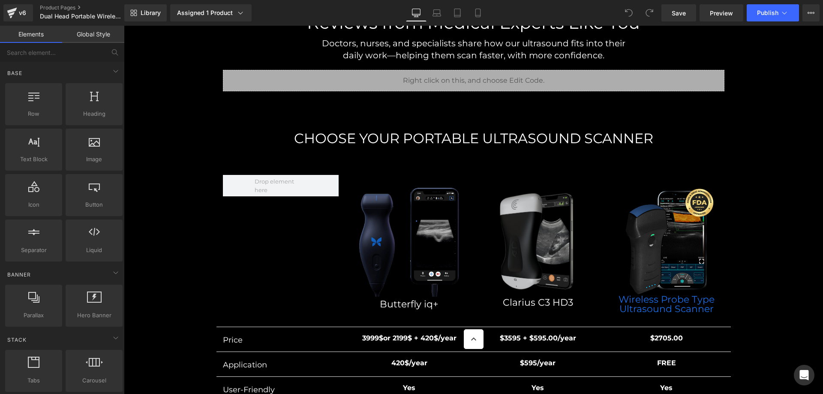
scroll to position [7644, 0]
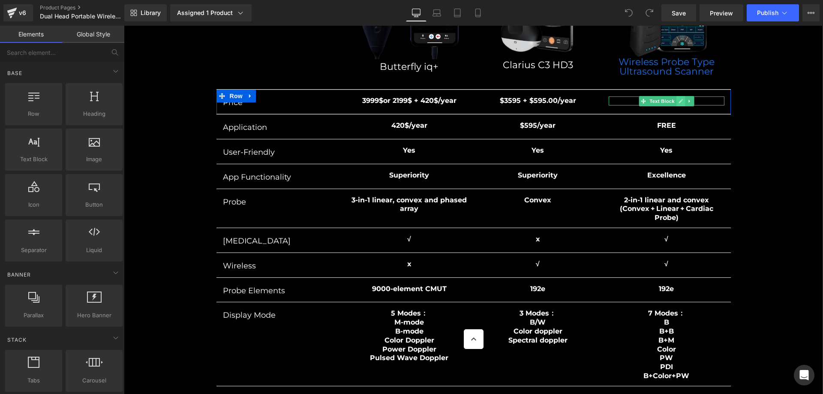
click at [679, 99] on icon at bounding box center [680, 101] width 5 height 5
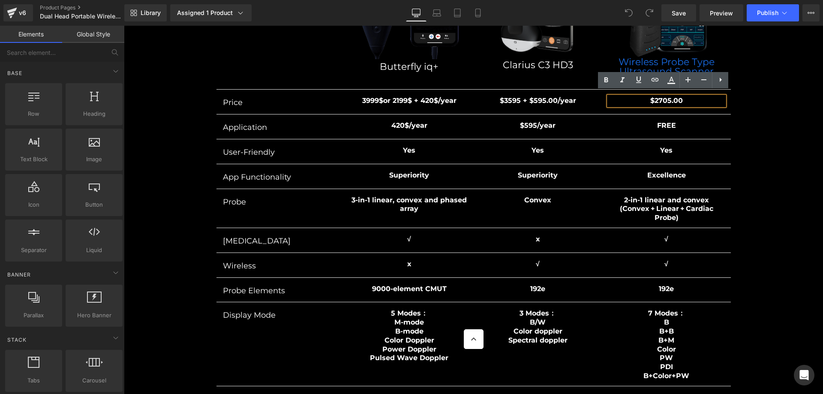
click at [660, 96] on span "$2705.00" at bounding box center [666, 100] width 33 height 8
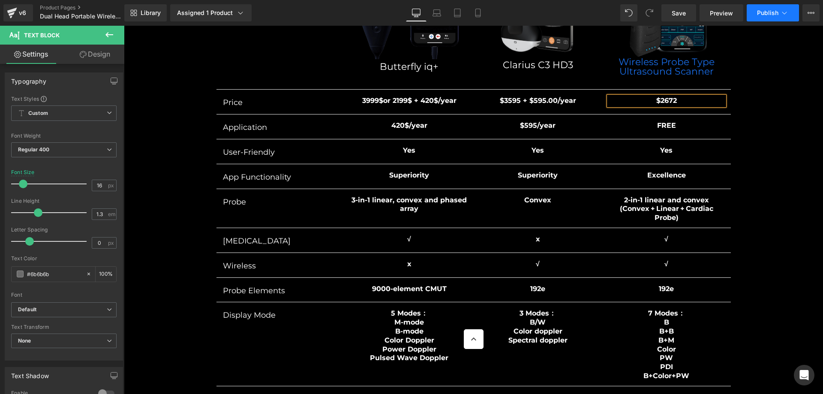
click at [760, 12] on span "Publish" at bounding box center [767, 12] width 21 height 7
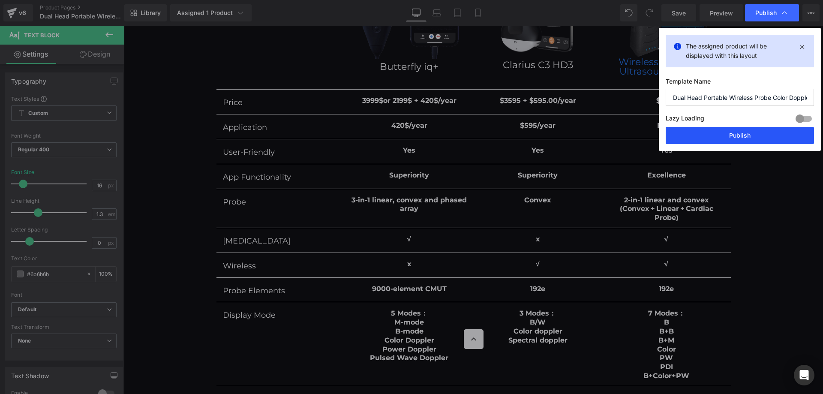
click at [741, 133] on button "Publish" at bounding box center [740, 135] width 148 height 17
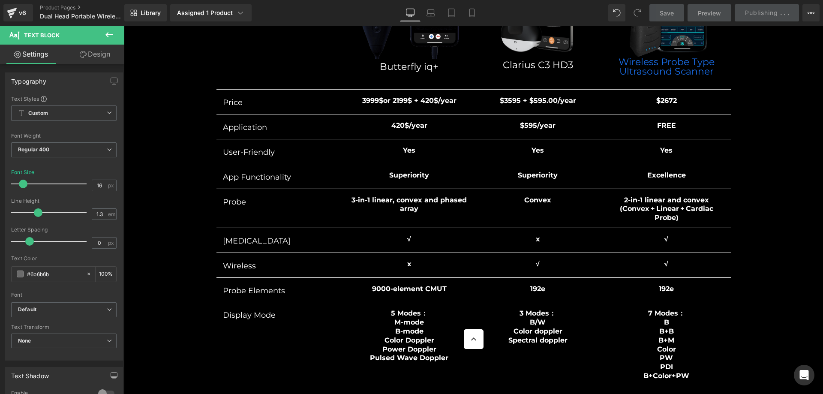
scroll to position [7930, 0]
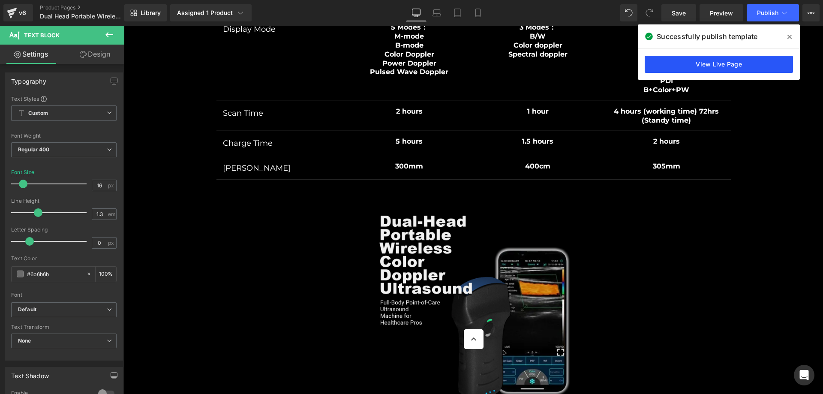
click at [752, 64] on link "View Live Page" at bounding box center [719, 64] width 148 height 17
